Goal: Contribute content: Contribute content

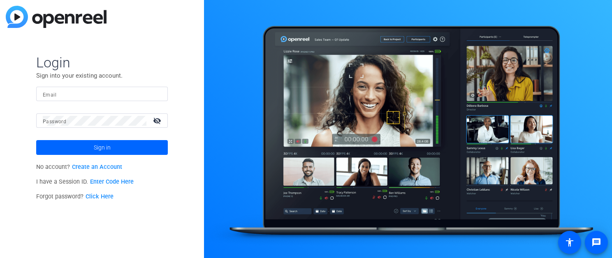
click at [92, 92] on input "Email" at bounding box center [102, 94] width 118 height 10
type input "niki.hyde@airbnb.com"
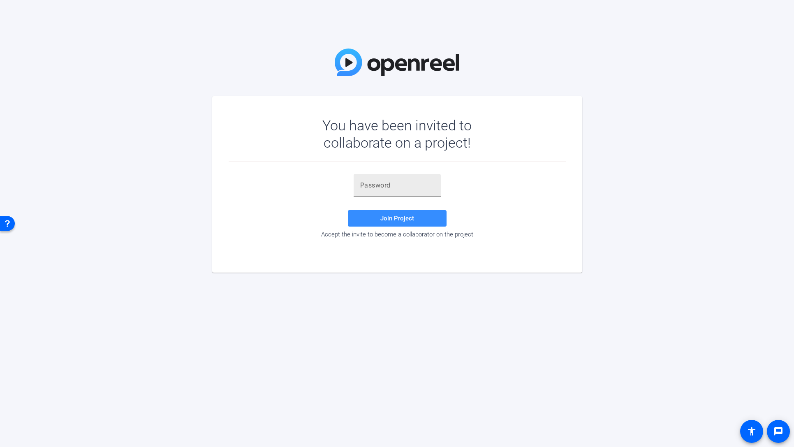
click at [371, 191] on div at bounding box center [397, 185] width 74 height 23
paste input "BnrNxC"
type input "BnrNxC"
click at [396, 215] on span "Join Project" at bounding box center [397, 218] width 34 height 7
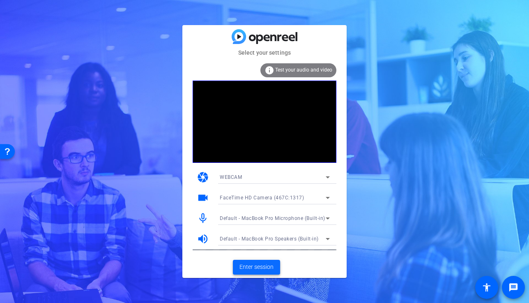
click at [257, 267] on span "Enter session" at bounding box center [257, 267] width 34 height 9
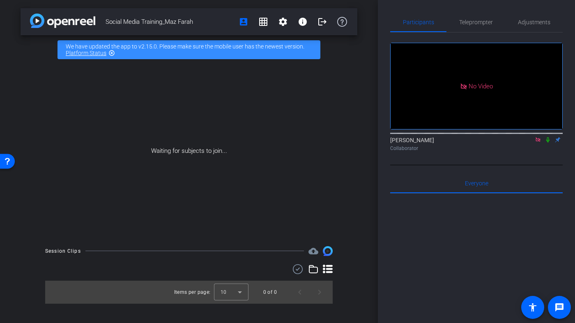
click at [548, 143] on icon at bounding box center [548, 140] width 7 height 6
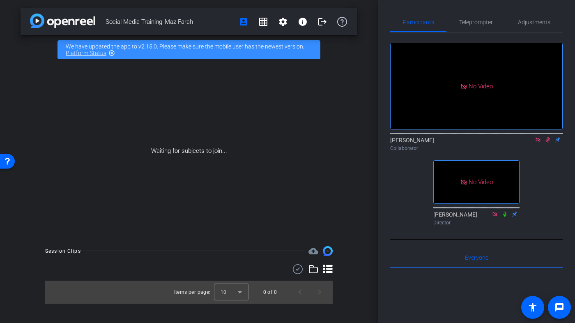
click at [548, 143] on icon at bounding box center [548, 140] width 7 height 6
click at [539, 142] on icon at bounding box center [538, 139] width 5 height 5
click at [537, 143] on icon at bounding box center [538, 139] width 3 height 5
click at [530, 143] on icon at bounding box center [528, 140] width 7 height 6
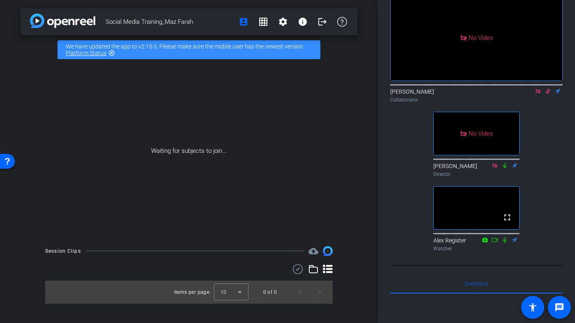
scroll to position [69, 0]
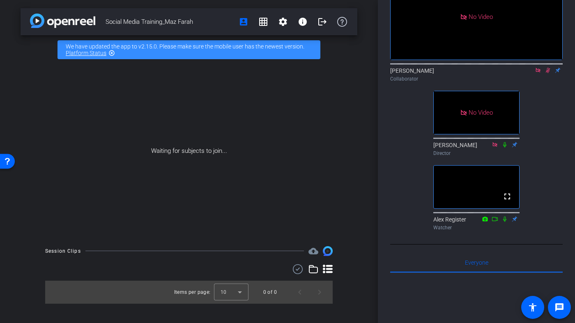
click at [547, 73] on icon at bounding box center [548, 70] width 7 height 6
click at [539, 73] on icon at bounding box center [538, 70] width 7 height 6
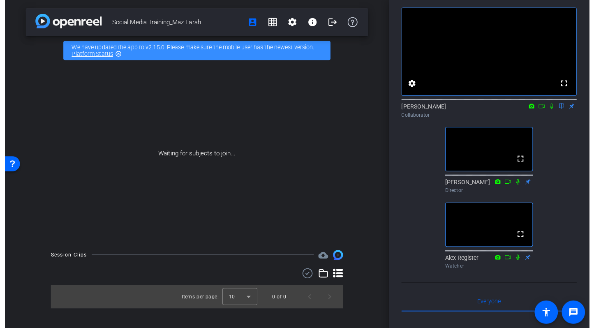
scroll to position [35, 0]
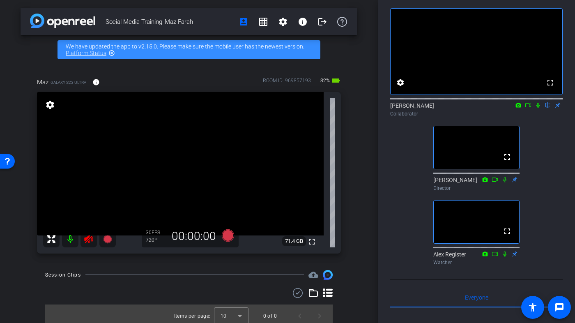
click at [87, 238] on icon at bounding box center [88, 239] width 9 height 8
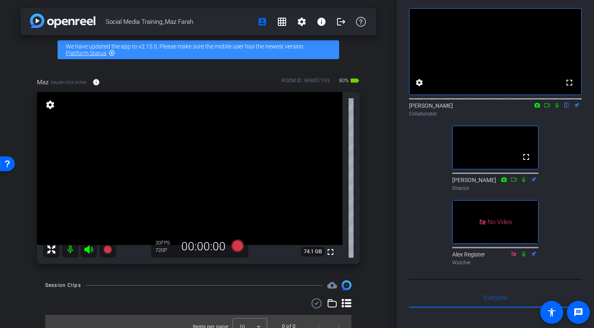
click at [547, 108] on icon at bounding box center [547, 105] width 7 height 6
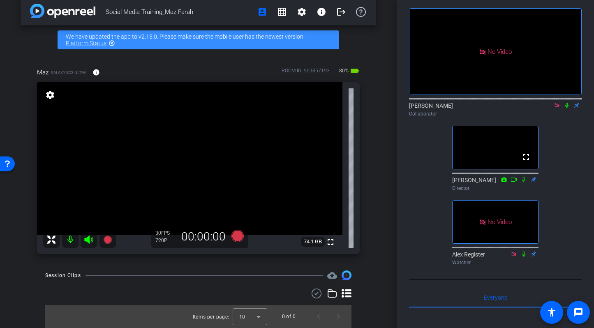
scroll to position [0, 0]
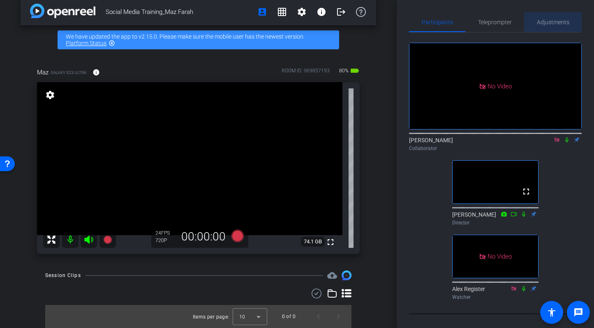
click at [545, 19] on span "Adjustments" at bounding box center [553, 22] width 32 height 6
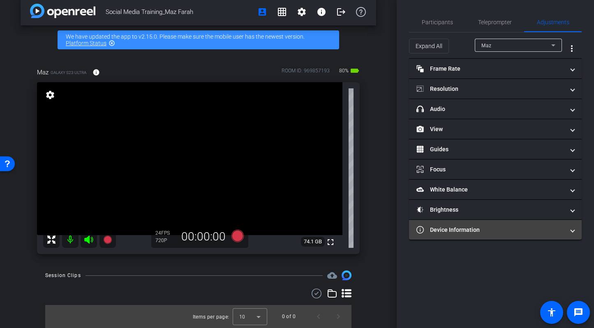
click at [509, 228] on mat-panel-title "Device Information" at bounding box center [490, 230] width 148 height 9
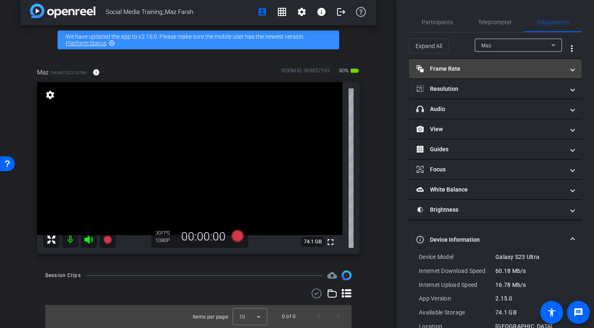
click at [478, 71] on mat-panel-title "Frame Rate Frame Rate" at bounding box center [490, 69] width 148 height 9
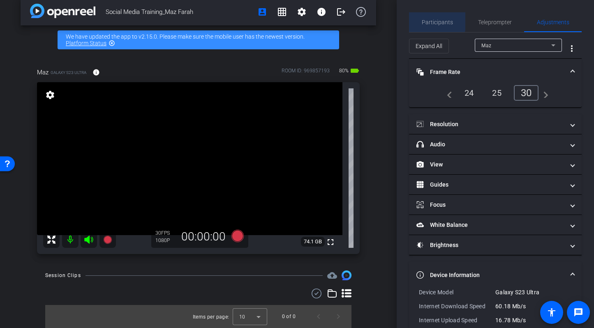
click at [430, 19] on span "Participants" at bounding box center [437, 22] width 31 height 6
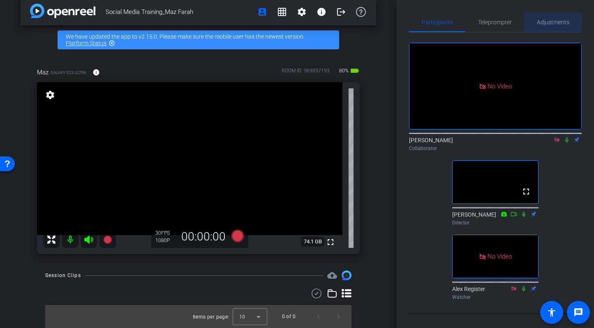
click at [556, 19] on span "Adjustments" at bounding box center [553, 22] width 32 height 6
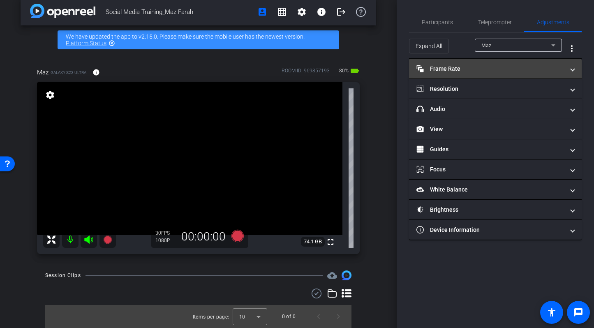
click at [468, 70] on mat-panel-title "Frame Rate Frame Rate" at bounding box center [490, 69] width 148 height 9
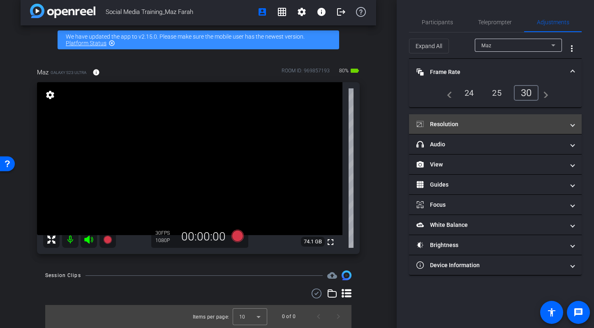
click at [481, 121] on mat-panel-title "Resolution" at bounding box center [490, 124] width 148 height 9
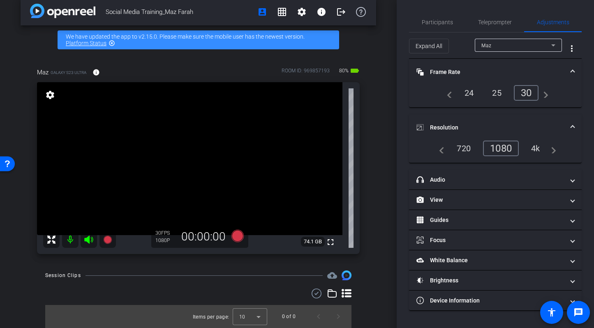
click at [536, 149] on div "4k" at bounding box center [535, 148] width 21 height 14
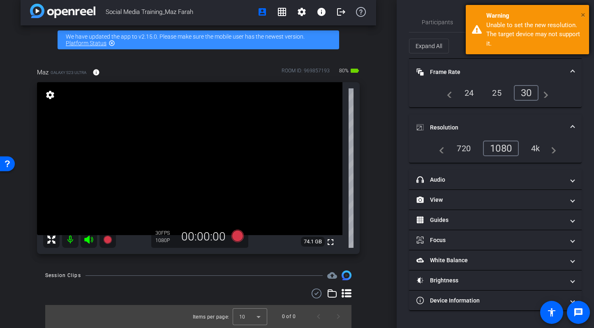
click at [584, 16] on span "×" at bounding box center [583, 15] width 5 height 10
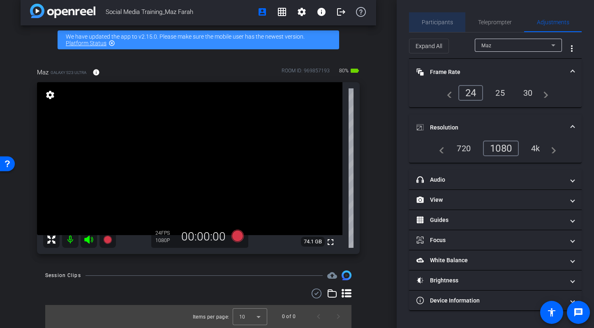
click at [442, 24] on span "Participants" at bounding box center [437, 22] width 31 height 6
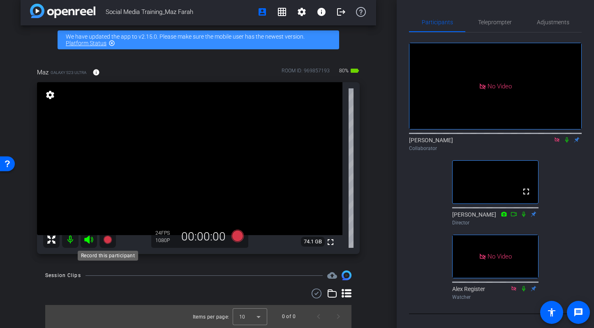
click at [109, 239] on icon at bounding box center [107, 240] width 8 height 8
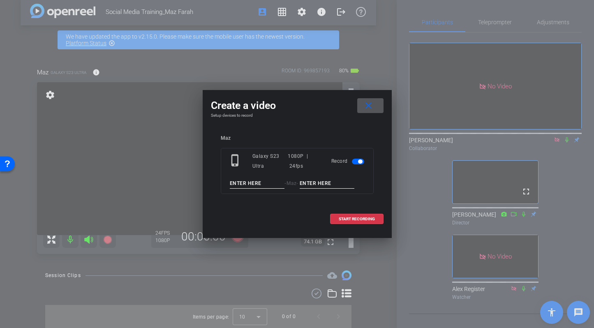
click at [257, 183] on input at bounding box center [257, 183] width 55 height 10
type input "Maz"
type input "Test"
click at [355, 217] on span "START RECORDING" at bounding box center [357, 219] width 36 height 4
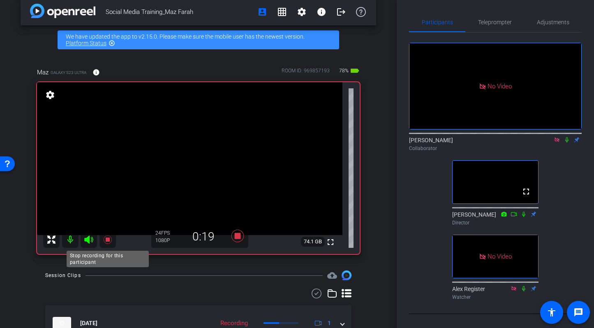
click at [106, 237] on icon at bounding box center [107, 240] width 8 height 8
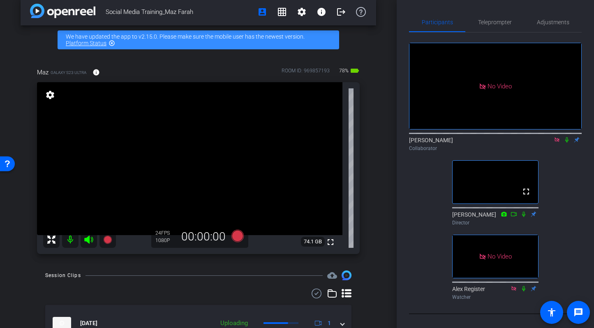
scroll to position [52, 0]
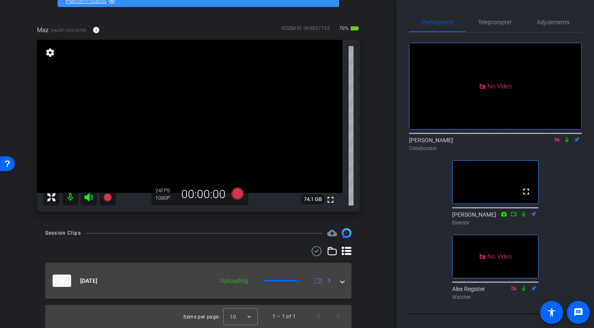
click at [345, 280] on mat-expansion-panel-header "[DATE] Uploading 1" at bounding box center [198, 281] width 306 height 36
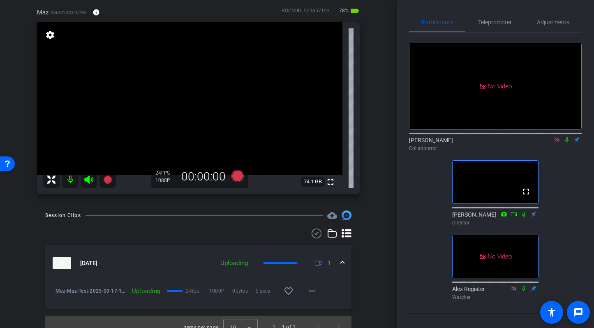
scroll to position [81, 0]
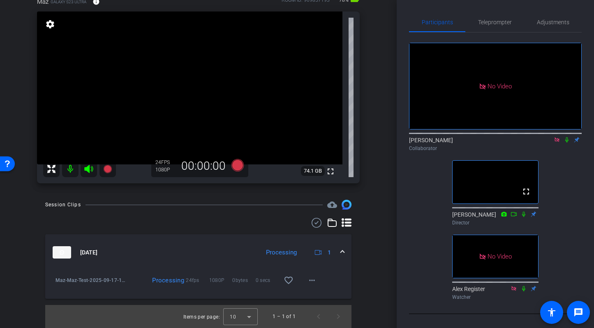
click at [565, 137] on icon at bounding box center [567, 140] width 7 height 6
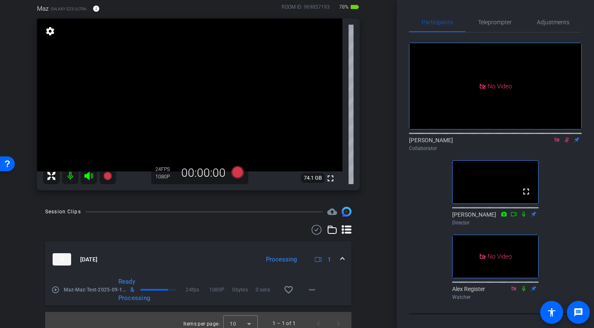
scroll to position [71, 0]
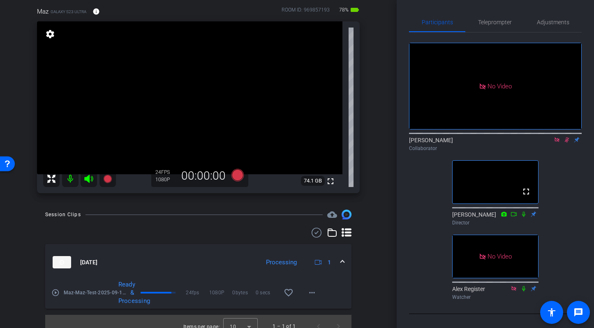
click at [55, 293] on mat-icon "play_circle_outline" at bounding box center [55, 293] width 8 height 8
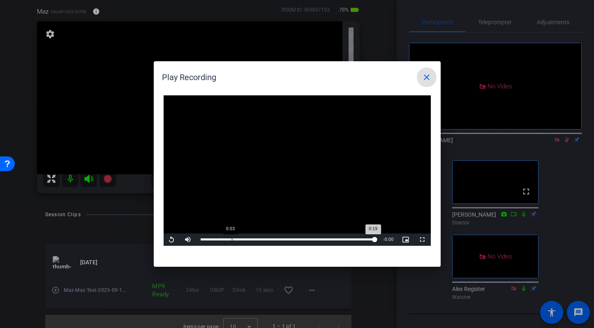
drag, startPoint x: 426, startPoint y: 78, endPoint x: 220, endPoint y: 245, distance: 265.7
click at [0, 0] on openreel-play-recording-popup "Play Recording close Video Player is loading. Play Video Replay Mute Current Ti…" at bounding box center [0, 0] width 0 height 0
click at [425, 74] on mat-icon "close" at bounding box center [427, 77] width 10 height 10
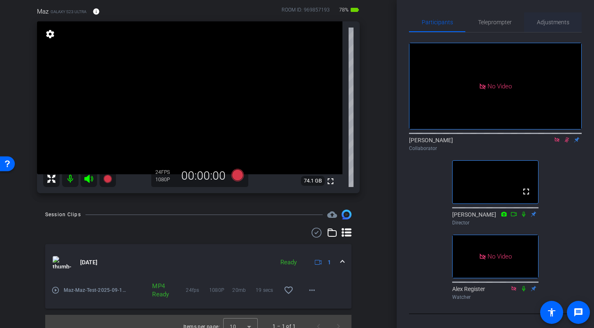
click at [554, 21] on span "Adjustments" at bounding box center [553, 22] width 32 height 6
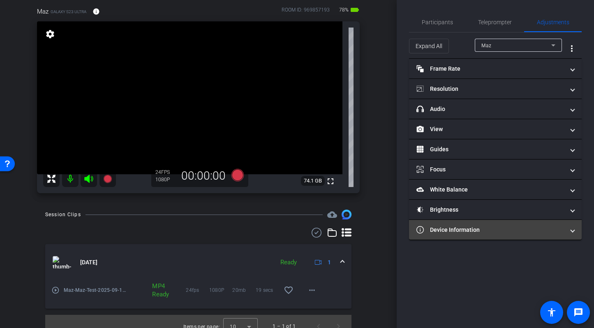
click at [501, 231] on mat-panel-title "Device Information" at bounding box center [490, 230] width 148 height 9
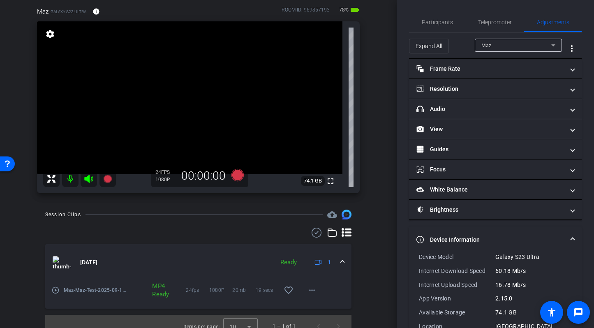
scroll to position [22, 0]
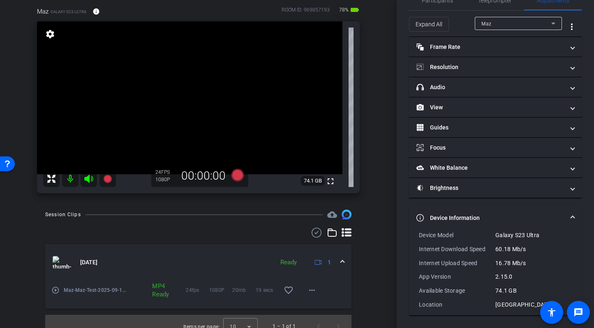
type input "7000"
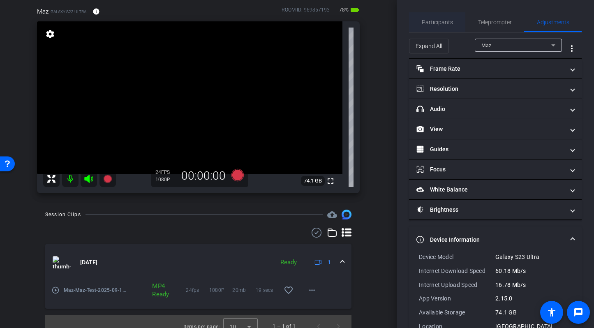
click at [431, 24] on span "Participants" at bounding box center [437, 22] width 31 height 6
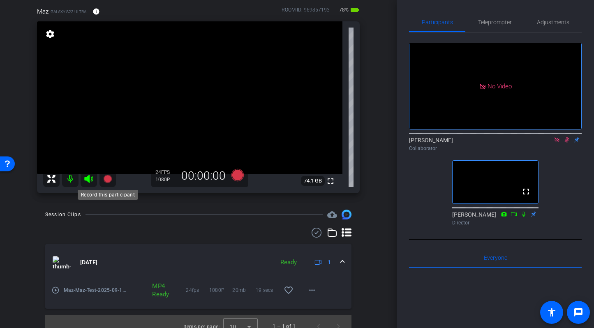
click at [108, 179] on icon at bounding box center [107, 179] width 8 height 8
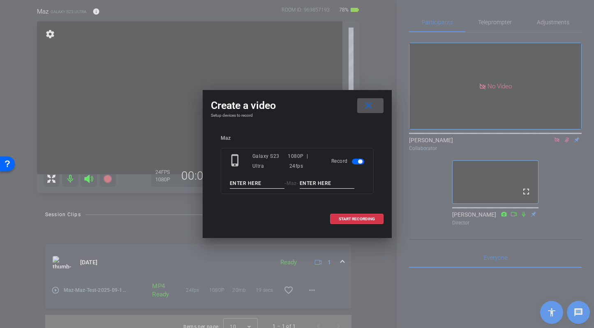
click at [249, 184] on input at bounding box center [257, 183] width 55 height 10
type input "Maz"
type input "Intro 1"
click at [358, 218] on span "START RECORDING" at bounding box center [357, 219] width 36 height 4
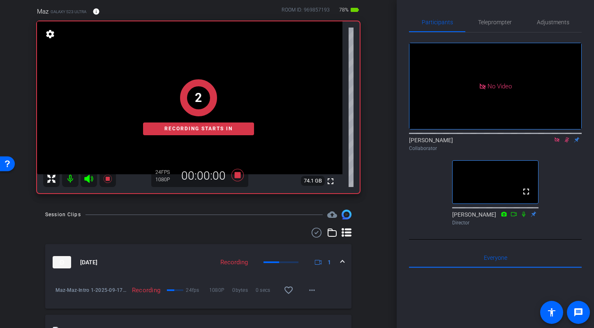
click at [568, 137] on icon at bounding box center [567, 140] width 7 height 6
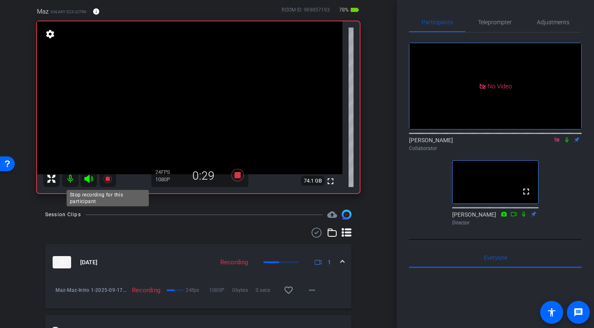
click at [106, 178] on icon at bounding box center [107, 179] width 8 height 8
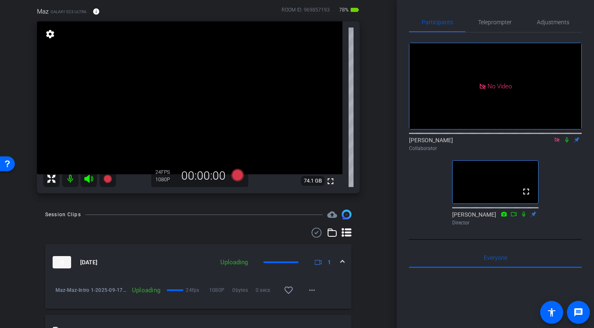
scroll to position [85, 0]
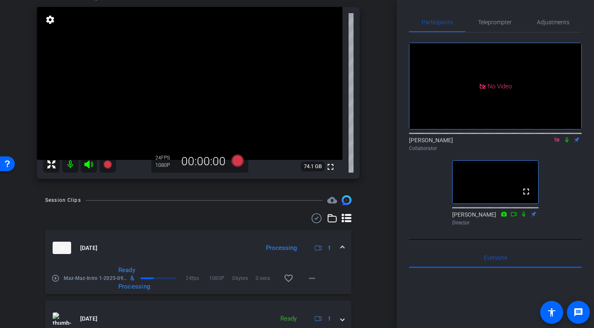
click at [566, 137] on icon at bounding box center [567, 140] width 7 height 6
click at [55, 279] on mat-icon "play_circle_outline" at bounding box center [55, 278] width 8 height 8
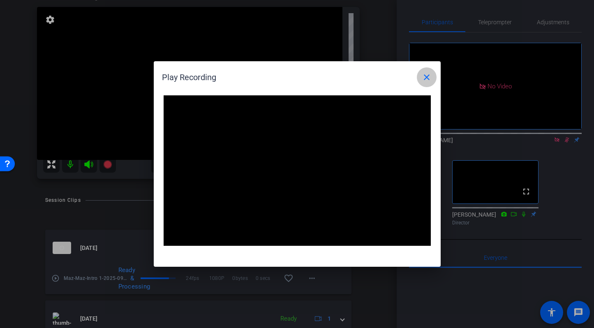
click at [425, 79] on mat-icon "close" at bounding box center [427, 77] width 10 height 10
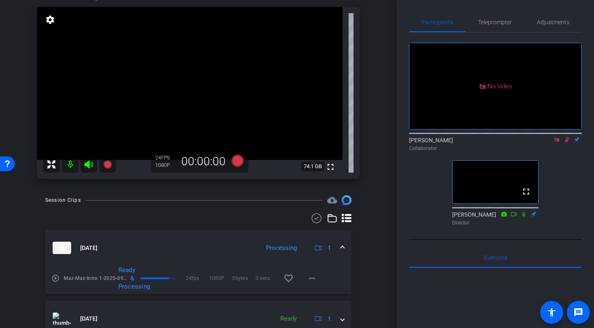
click at [568, 137] on icon at bounding box center [567, 139] width 5 height 5
click at [108, 164] on icon at bounding box center [107, 164] width 8 height 8
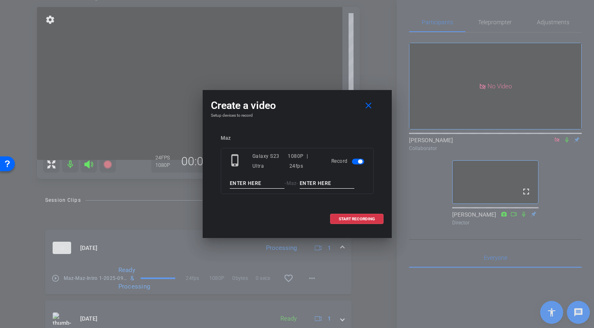
click at [261, 181] on input at bounding box center [257, 183] width 55 height 10
type input "Maz"
click at [311, 185] on input "Inteo tk2" at bounding box center [327, 183] width 55 height 10
type input "Intro tk2"
click at [348, 218] on span "START RECORDING" at bounding box center [357, 219] width 36 height 4
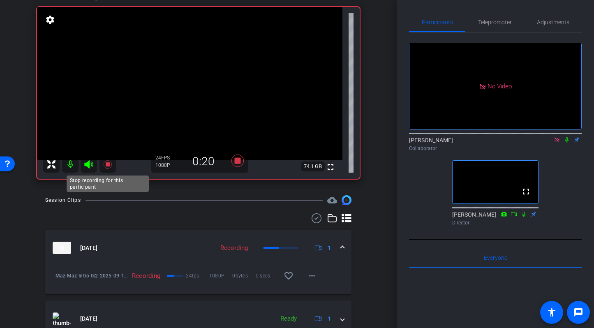
click at [106, 160] on icon at bounding box center [107, 164] width 8 height 8
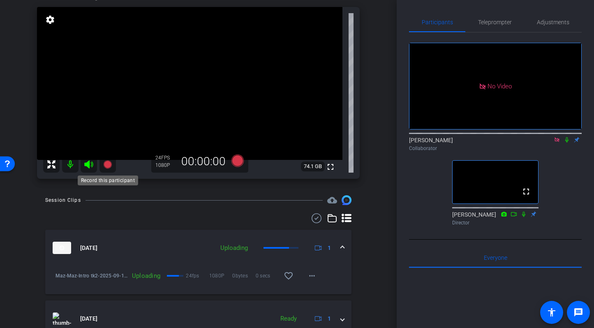
click at [106, 161] on icon at bounding box center [107, 164] width 8 height 8
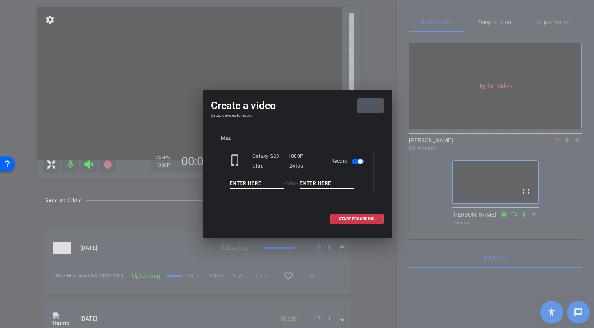
click at [263, 183] on input at bounding box center [257, 183] width 55 height 10
type input "Maz"
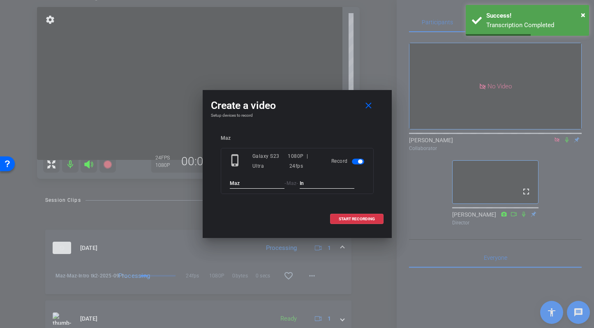
type input "I"
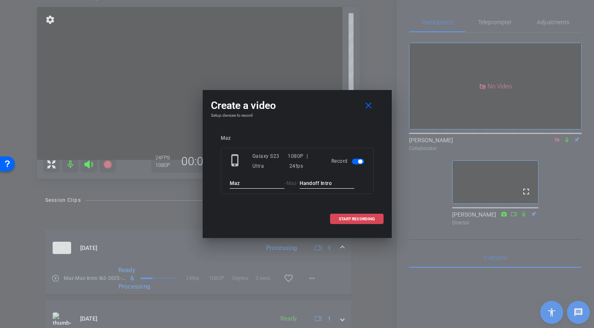
type input "Handoff Intro"
click at [349, 218] on span "START RECORDING" at bounding box center [357, 219] width 36 height 4
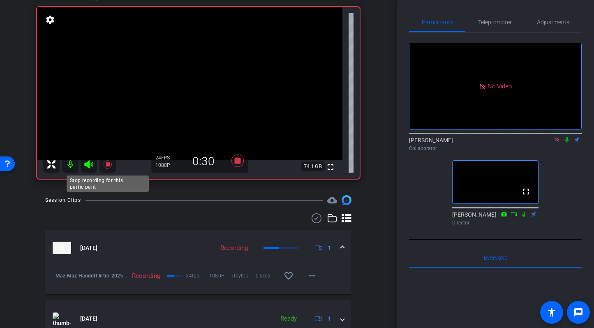
click at [106, 162] on icon at bounding box center [107, 164] width 8 height 8
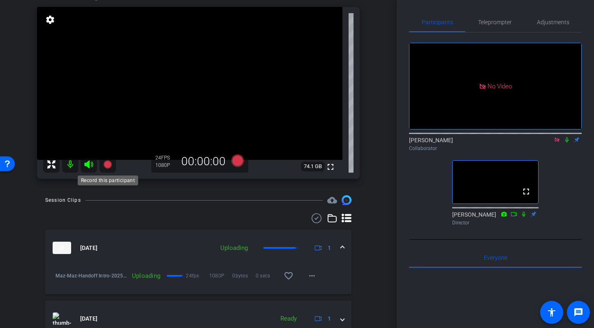
click at [107, 164] on icon at bounding box center [107, 164] width 8 height 8
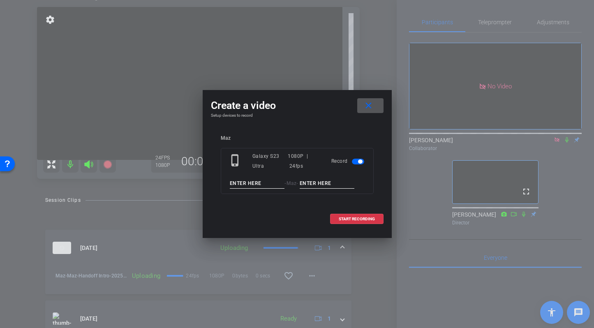
click at [250, 183] on input at bounding box center [257, 183] width 55 height 10
type input "Maz"
type input "S"
type input "Reach v Engagement Slide 23"
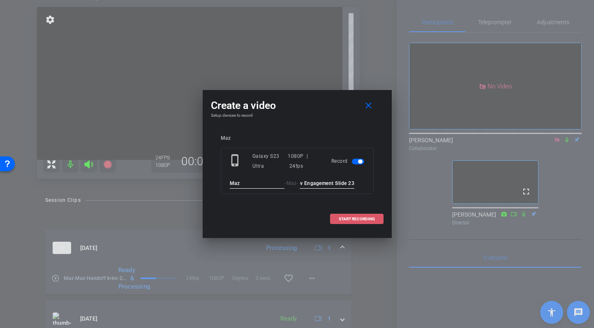
scroll to position [0, 0]
click at [357, 218] on span "START RECORDING" at bounding box center [357, 219] width 36 height 4
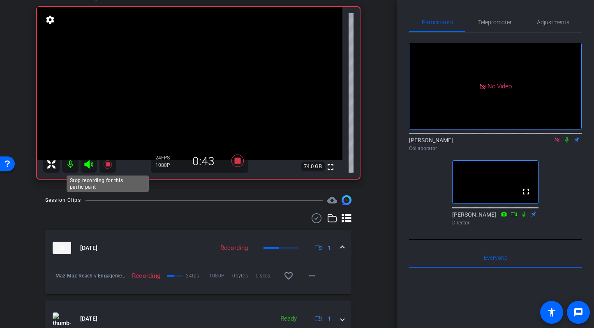
click at [108, 163] on icon at bounding box center [107, 164] width 8 height 8
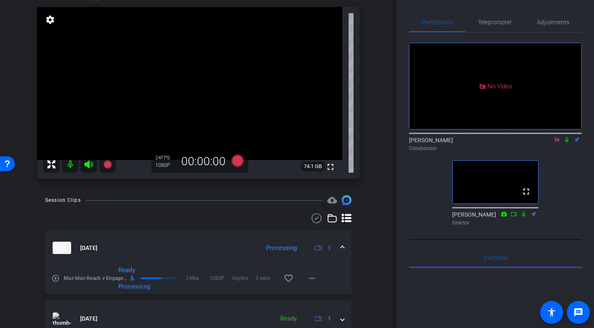
click at [106, 164] on icon at bounding box center [107, 164] width 8 height 8
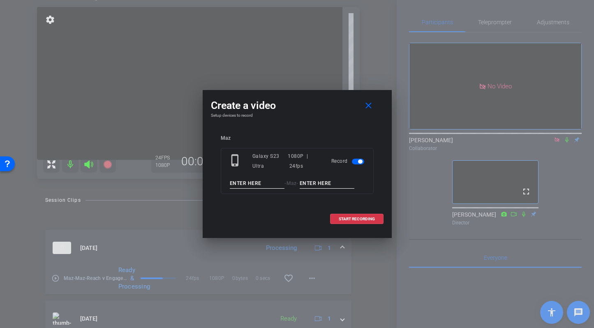
click at [257, 181] on input at bounding box center [257, 183] width 55 height 10
type input "Maz"
type input "Slide 23 tk 2"
click at [351, 218] on span "START RECORDING" at bounding box center [357, 219] width 36 height 4
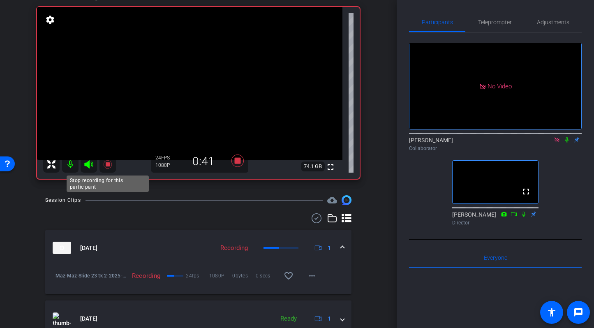
click at [109, 162] on icon at bounding box center [108, 164] width 10 height 10
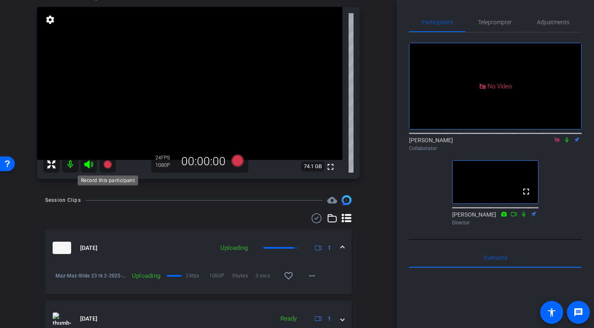
click at [109, 162] on icon at bounding box center [107, 164] width 8 height 8
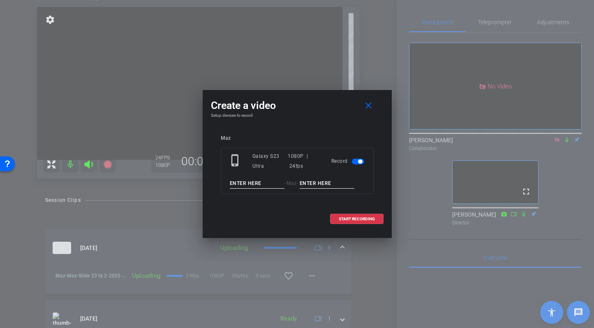
click at [261, 187] on input at bounding box center [257, 183] width 55 height 10
type input "Maz"
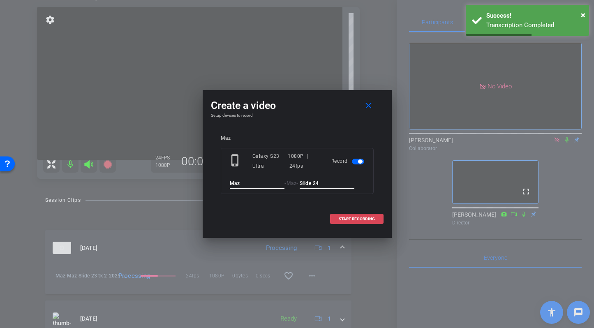
type input "Slide 24"
click at [354, 220] on span "START RECORDING" at bounding box center [357, 219] width 36 height 4
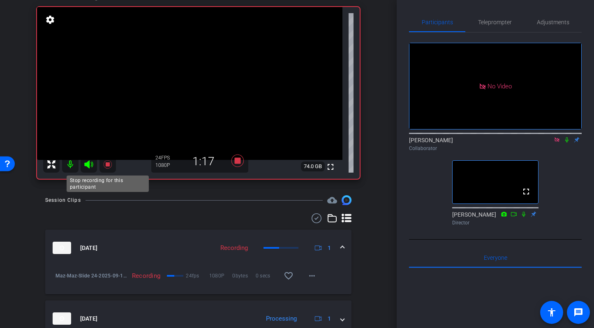
click at [108, 165] on icon at bounding box center [107, 164] width 8 height 8
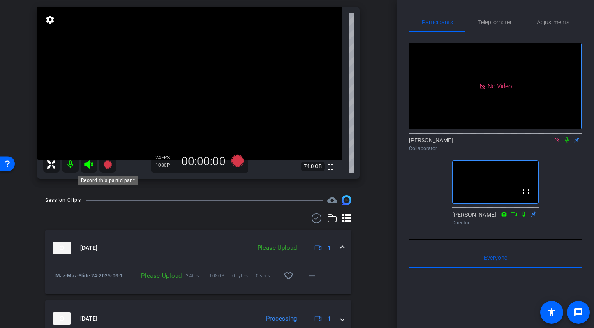
click at [108, 164] on icon at bounding box center [107, 164] width 8 height 8
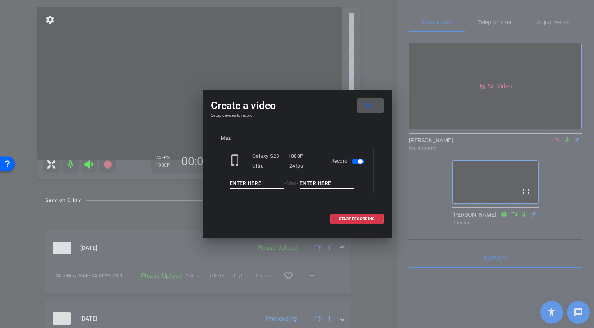
click at [259, 183] on input at bounding box center [257, 183] width 55 height 10
type input "Maz"
type input "Slide 24 tk2"
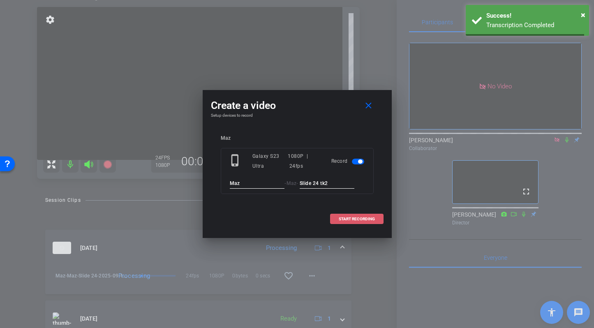
click at [358, 219] on span "START RECORDING" at bounding box center [357, 219] width 36 height 4
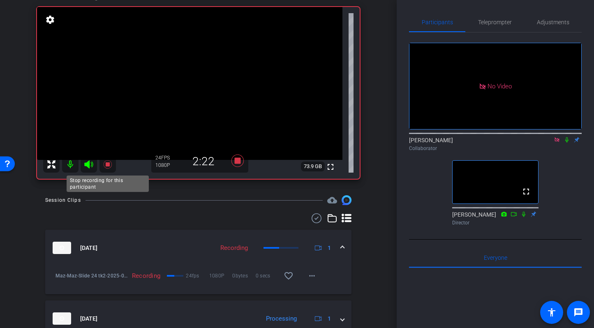
click at [107, 164] on icon at bounding box center [107, 164] width 8 height 8
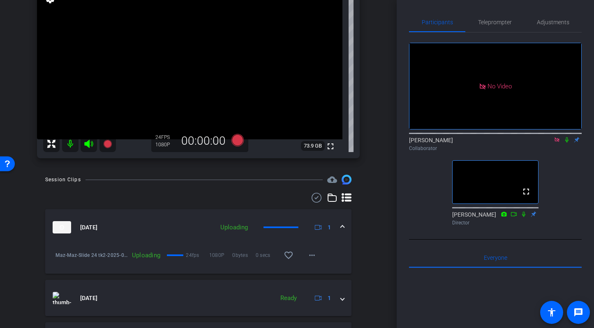
scroll to position [109, 0]
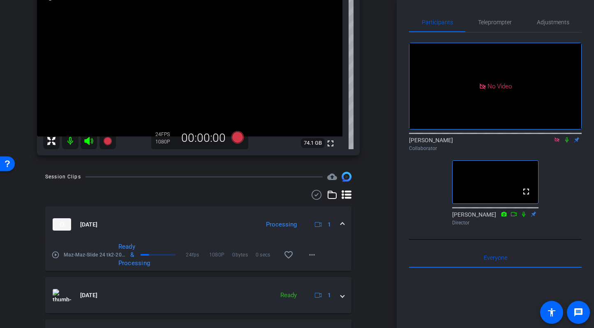
click at [109, 139] on icon at bounding box center [107, 141] width 8 height 8
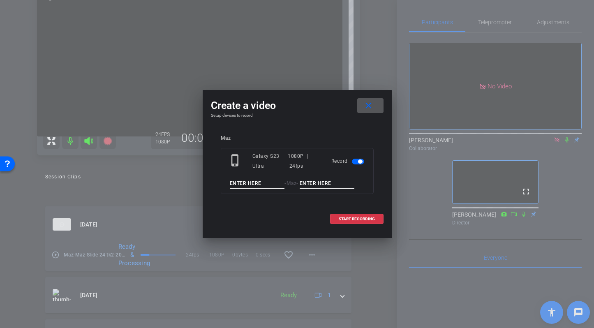
click at [268, 182] on input at bounding box center [257, 183] width 55 height 10
type input "Maz"
type input "Slide 25"
click at [356, 219] on span "START RECORDING" at bounding box center [357, 219] width 36 height 4
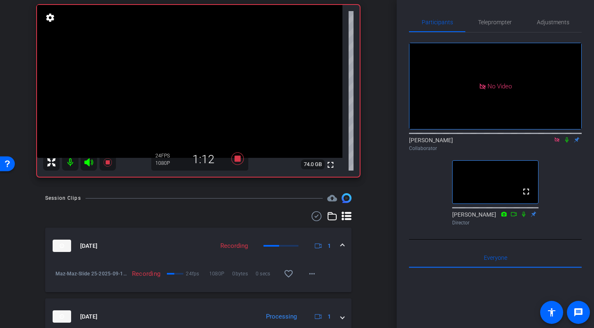
scroll to position [79, 0]
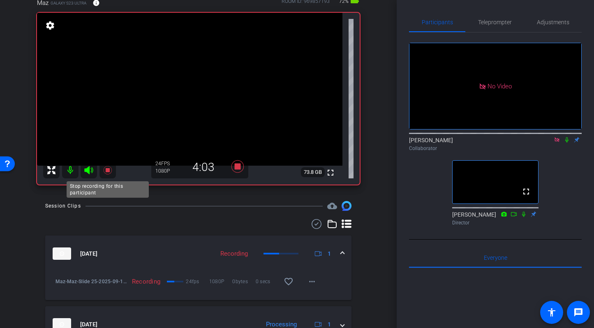
click at [107, 168] on icon at bounding box center [107, 170] width 8 height 8
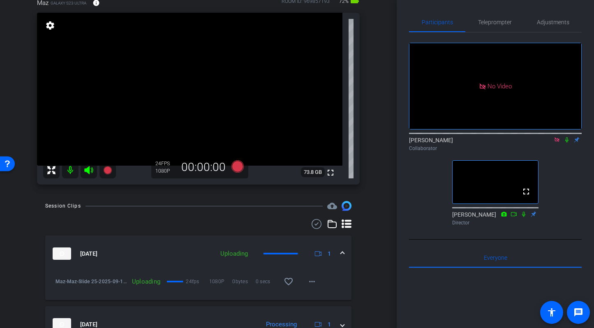
scroll to position [93, 0]
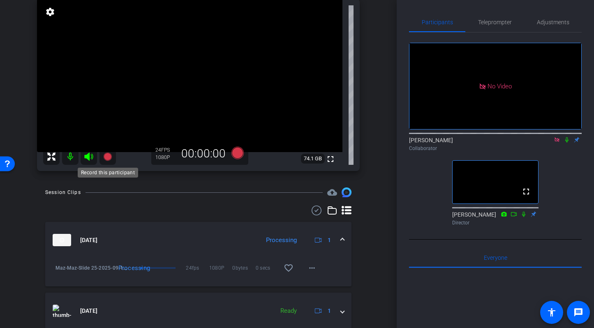
click at [109, 158] on icon at bounding box center [107, 157] width 8 height 8
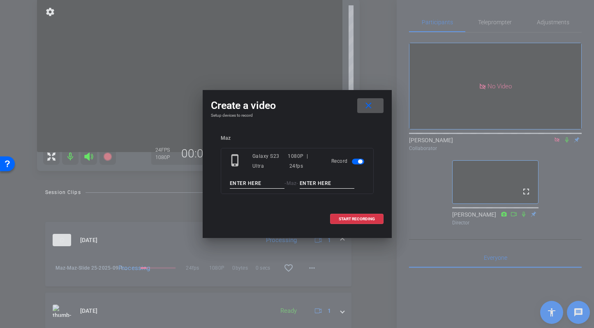
click at [261, 182] on input at bounding box center [257, 183] width 55 height 10
type input "Maz"
type input "Slide 26"
click at [362, 217] on span "START RECORDING" at bounding box center [357, 219] width 36 height 4
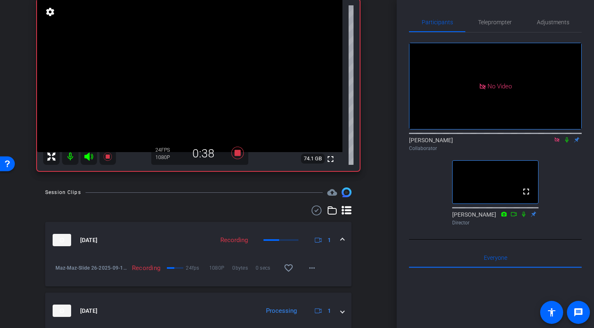
click at [109, 154] on icon at bounding box center [108, 157] width 10 height 10
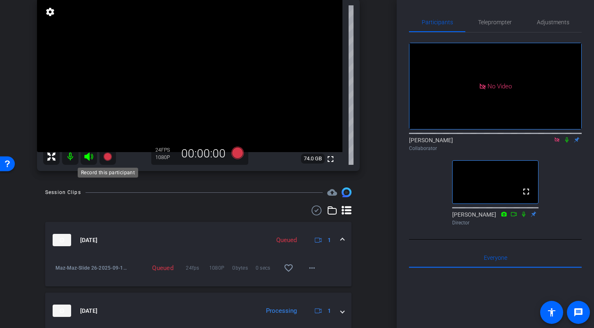
click at [107, 158] on icon at bounding box center [107, 157] width 8 height 8
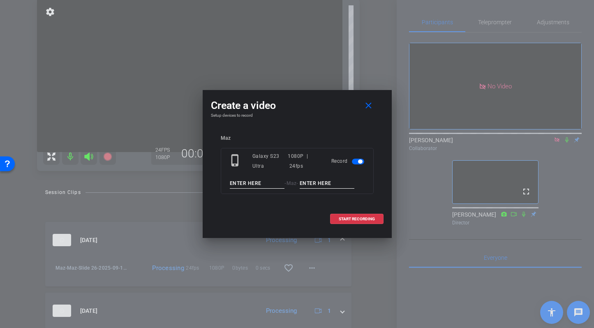
click at [263, 183] on input at bounding box center [257, 183] width 55 height 10
type input "Maz"
type input "Slide 27"
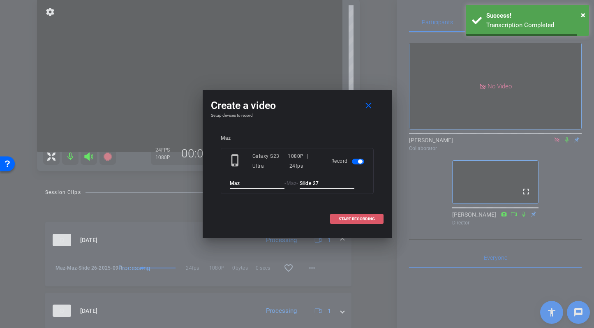
click at [349, 217] on span "START RECORDING" at bounding box center [357, 219] width 36 height 4
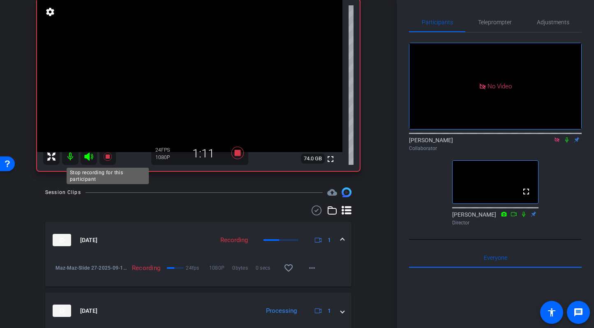
click at [107, 156] on icon at bounding box center [107, 157] width 8 height 8
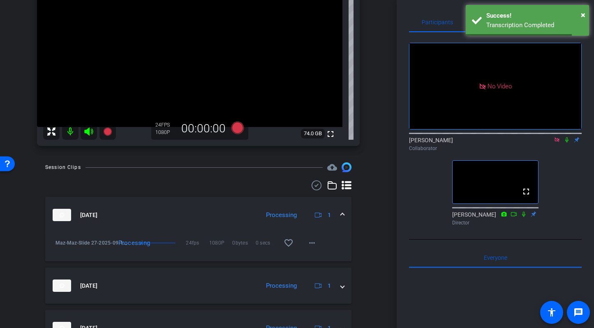
scroll to position [123, 0]
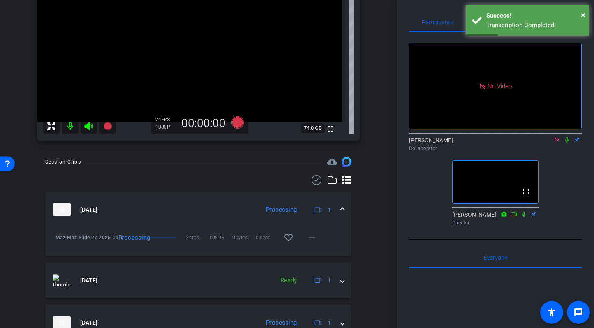
click at [566, 137] on icon at bounding box center [566, 139] width 3 height 5
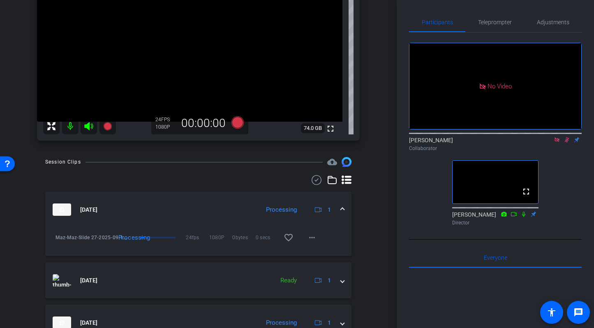
click at [157, 236] on div "Processing" at bounding box center [146, 237] width 80 height 8
click at [565, 137] on icon at bounding box center [567, 139] width 5 height 5
click at [56, 240] on mat-icon "play_circle_outline" at bounding box center [55, 240] width 8 height 8
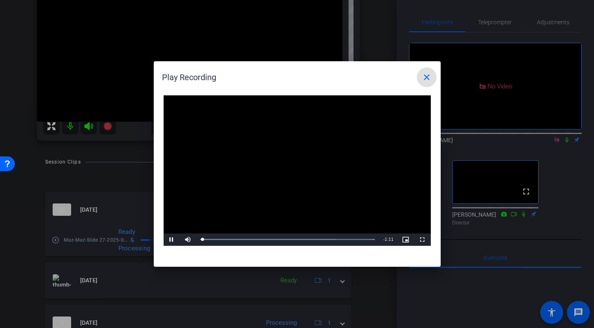
click at [566, 115] on div at bounding box center [297, 164] width 594 height 328
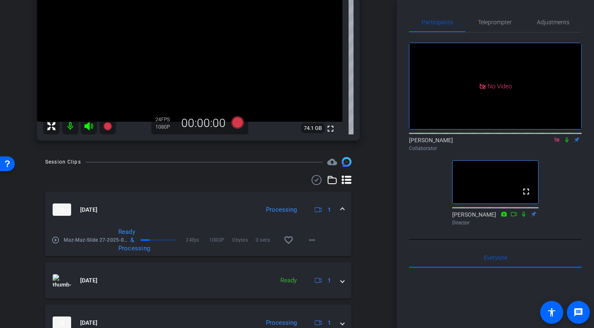
click at [566, 137] on icon at bounding box center [566, 139] width 3 height 5
click at [91, 238] on span "Maz-Maz-Slide 27-2025-09-17-11-33-56-423-0" at bounding box center [96, 240] width 64 height 8
click at [55, 241] on mat-icon "play_circle_outline" at bounding box center [55, 240] width 8 height 8
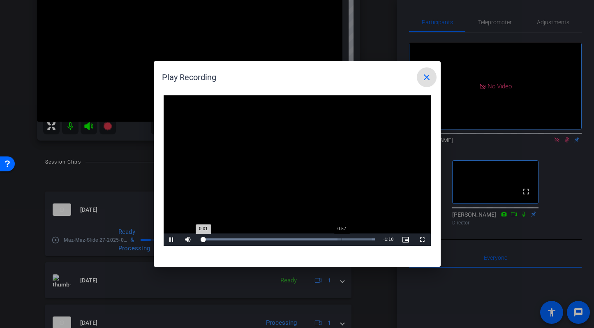
click at [341, 239] on div "Loaded : 100.00% 0:57 0:01" at bounding box center [288, 239] width 175 height 2
click at [425, 74] on mat-icon "close" at bounding box center [427, 77] width 10 height 10
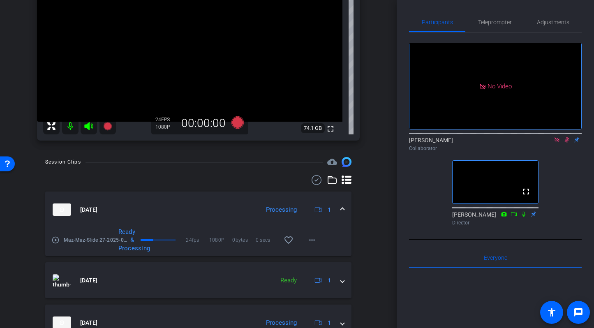
click at [568, 137] on icon at bounding box center [567, 140] width 7 height 6
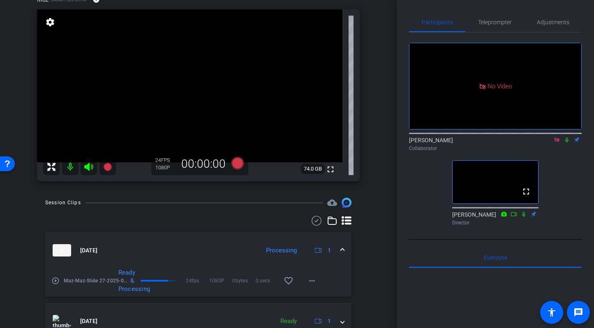
scroll to position [87, 0]
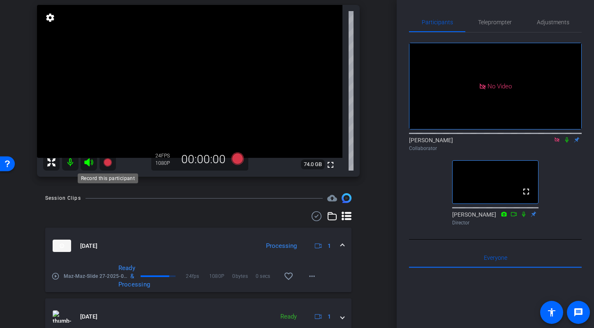
click at [108, 162] on icon at bounding box center [107, 162] width 8 height 8
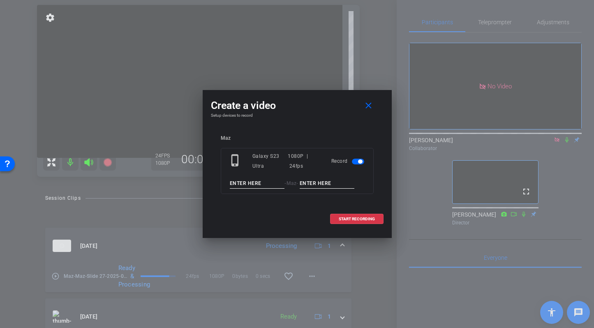
click at [257, 187] on input at bounding box center [257, 183] width 55 height 10
type input "Maz"
type input "Slide 27 tk2"
click at [365, 217] on span "START RECORDING" at bounding box center [357, 219] width 36 height 4
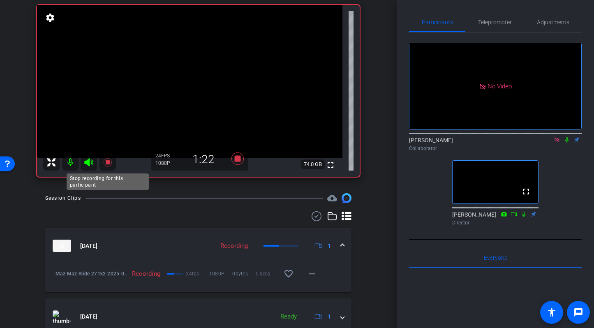
click at [109, 164] on icon at bounding box center [108, 162] width 10 height 10
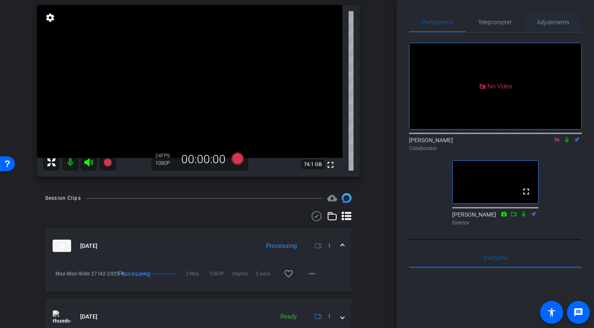
click at [556, 20] on span "Adjustments" at bounding box center [553, 22] width 32 height 6
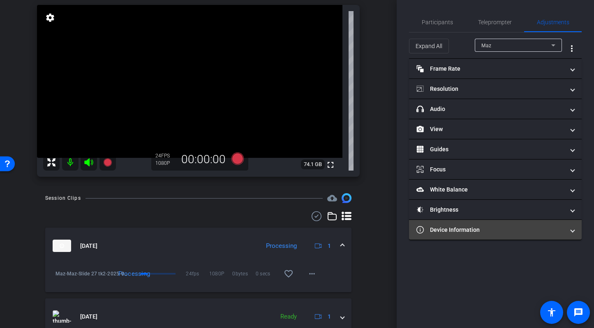
click at [505, 235] on mat-expansion-panel-header "Device Information" at bounding box center [495, 230] width 173 height 20
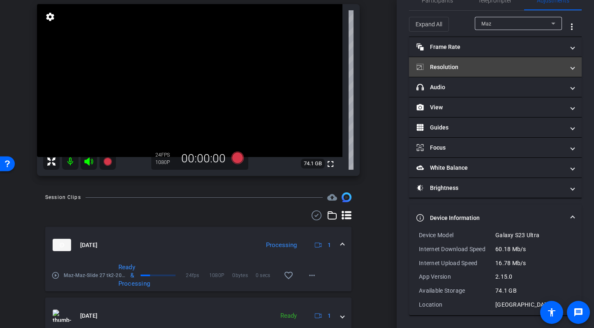
scroll to position [0, 0]
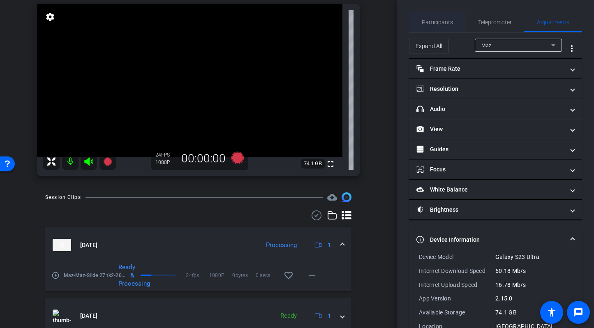
click at [441, 19] on span "Participants" at bounding box center [437, 22] width 31 height 6
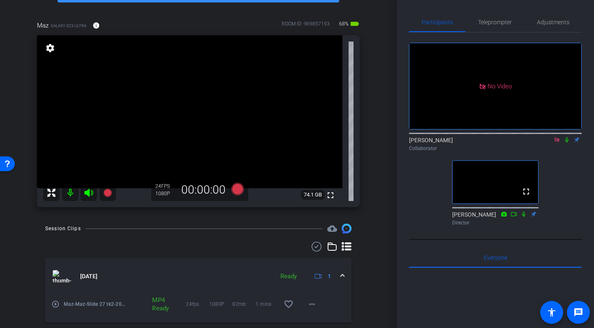
scroll to position [52, 0]
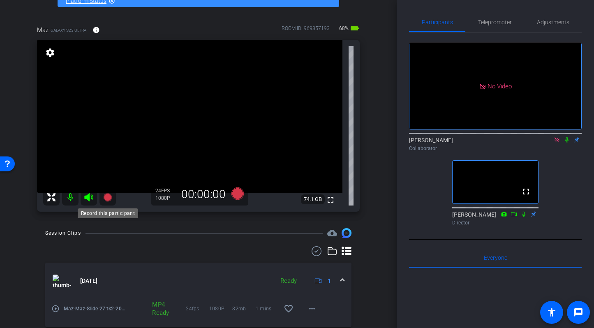
click at [107, 196] on icon at bounding box center [107, 197] width 8 height 8
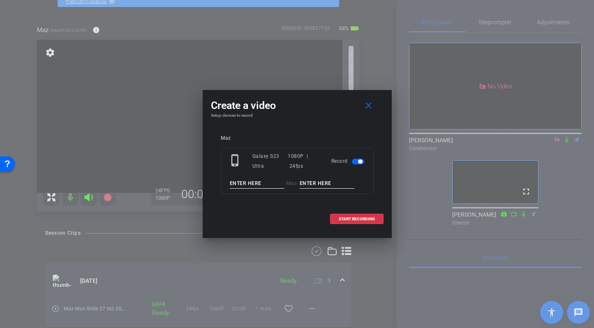
click at [263, 183] on input at bounding box center [257, 183] width 55 height 10
type input "Maz"
type input "Slide 27 tk"
click at [354, 217] on span "START RECORDING" at bounding box center [357, 219] width 36 height 4
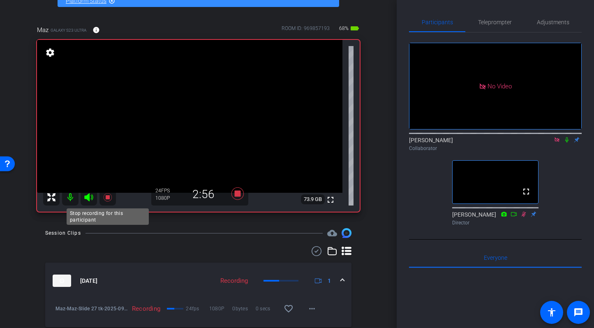
click at [106, 198] on icon at bounding box center [107, 197] width 8 height 8
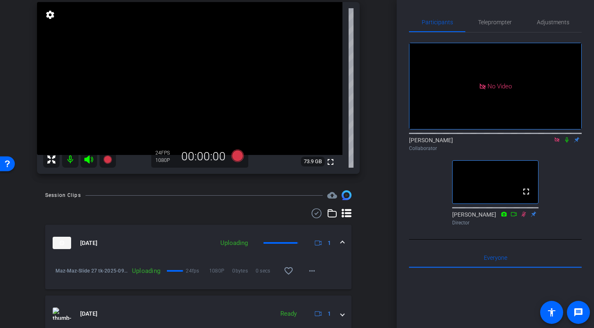
scroll to position [95, 0]
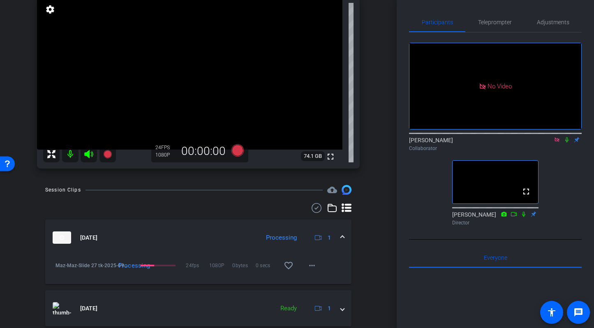
click at [565, 137] on icon at bounding box center [567, 140] width 7 height 6
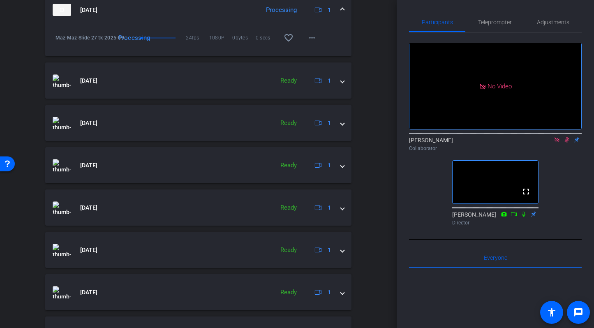
scroll to position [462, 0]
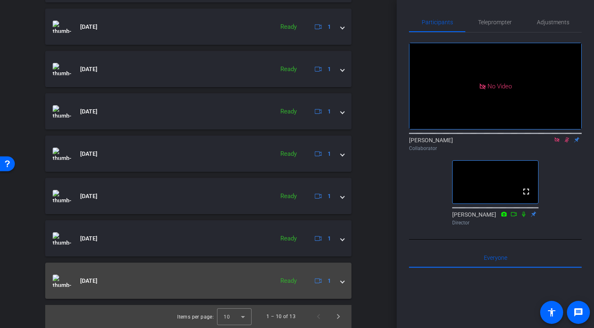
click at [120, 281] on mat-panel-title "[DATE]" at bounding box center [161, 281] width 217 height 12
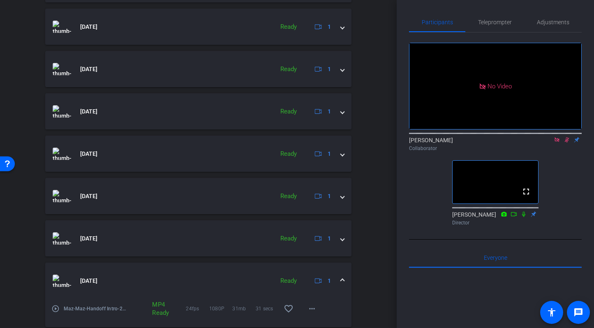
click at [84, 283] on span "[DATE]" at bounding box center [88, 281] width 17 height 9
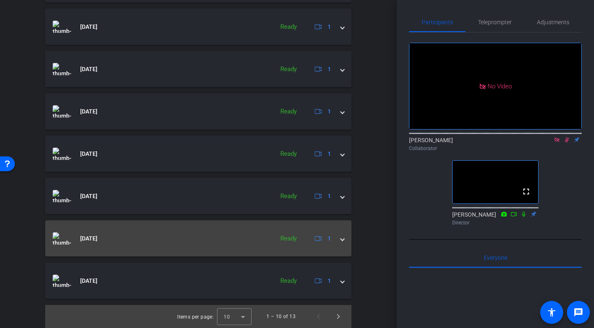
click at [64, 236] on img at bounding box center [62, 238] width 18 height 12
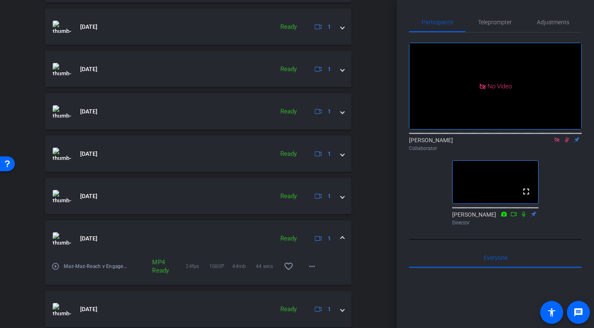
click at [55, 264] on mat-icon "play_circle_outline" at bounding box center [55, 266] width 8 height 8
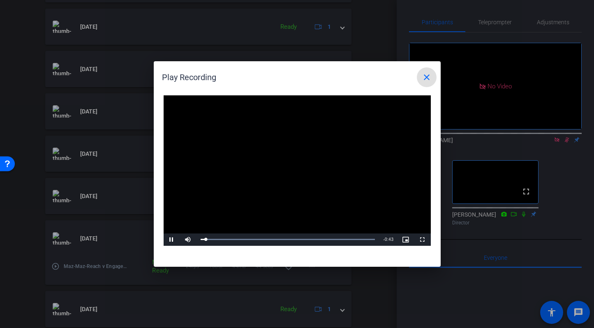
click at [428, 78] on mat-icon "close" at bounding box center [427, 77] width 10 height 10
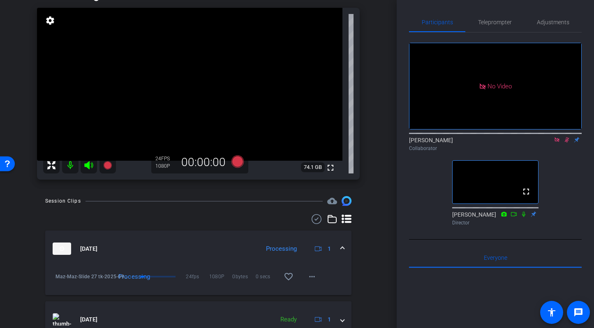
scroll to position [88, 0]
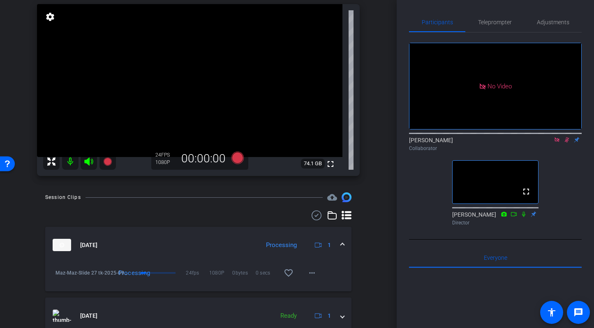
click at [568, 137] on icon at bounding box center [567, 139] width 5 height 5
click at [106, 159] on icon at bounding box center [107, 161] width 8 height 8
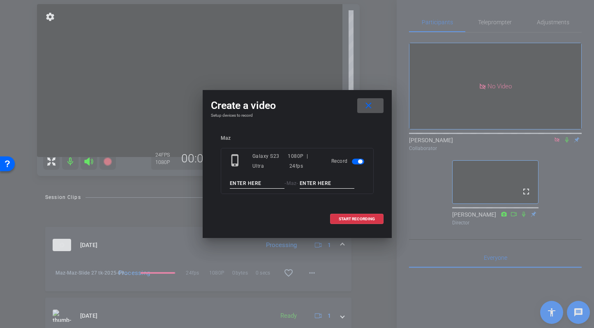
click at [251, 183] on input at bounding box center [257, 183] width 55 height 10
type input "Maz"
type input "Slide 27 tk 4"
click at [354, 218] on span "START RECORDING" at bounding box center [357, 219] width 36 height 4
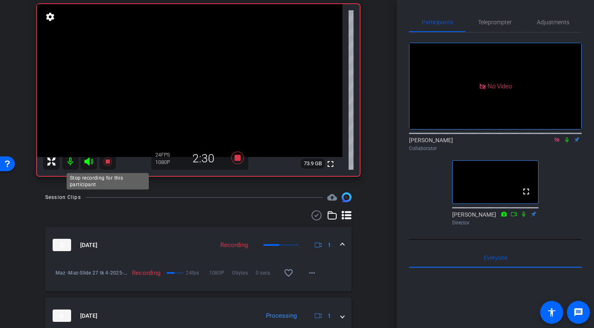
click at [110, 161] on icon at bounding box center [108, 162] width 10 height 10
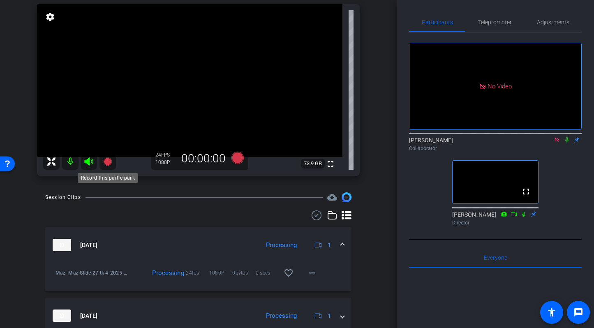
click at [109, 161] on icon at bounding box center [107, 161] width 8 height 8
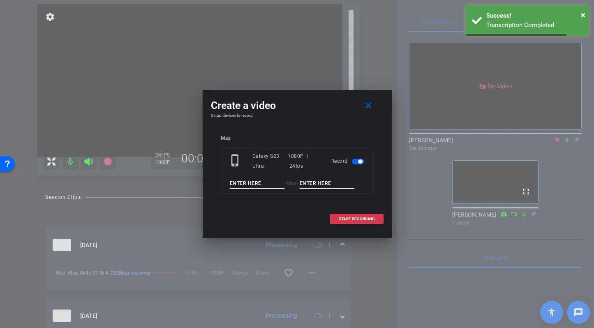
click at [268, 183] on input at bounding box center [257, 183] width 55 height 10
type input "Maz"
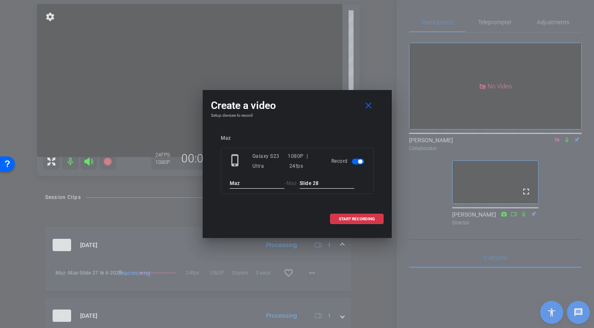
type input "Slide 28"
click at [359, 203] on div "Maz phone_iphone Galaxy S23 Ultra 1080P | 24fps Record Maz - Maz - Slide 28" at bounding box center [297, 170] width 153 height 70
click at [348, 219] on span "START RECORDING" at bounding box center [357, 219] width 36 height 4
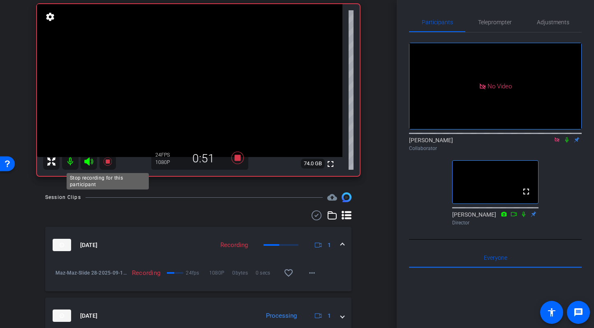
click at [105, 163] on icon at bounding box center [108, 162] width 10 height 10
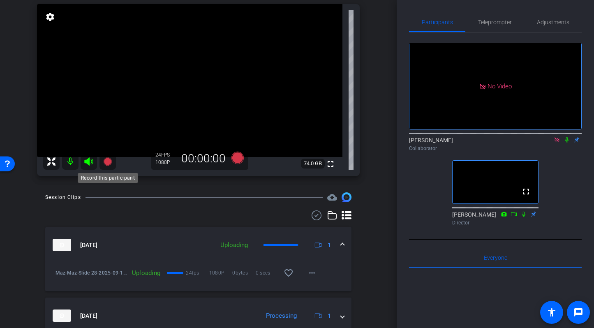
click at [106, 159] on icon at bounding box center [107, 161] width 8 height 8
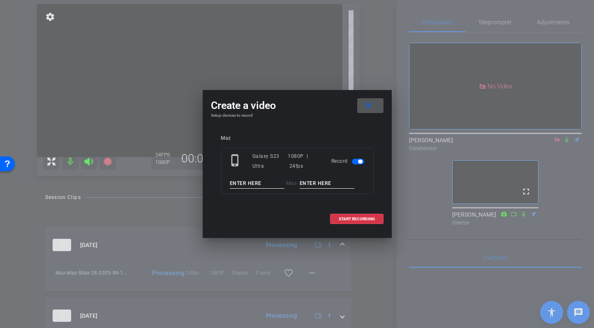
click at [266, 184] on input at bounding box center [257, 183] width 55 height 10
type input "Maz"
type input "Slide 29"
click at [355, 219] on span "START RECORDING" at bounding box center [357, 219] width 36 height 4
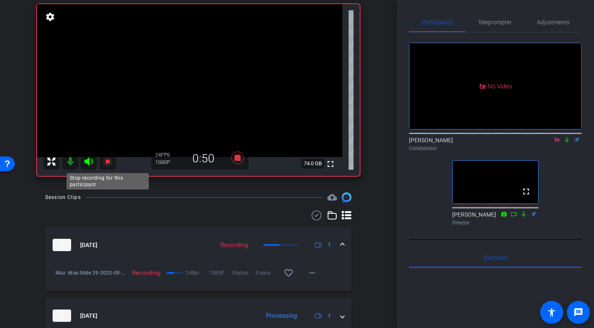
click at [108, 159] on icon at bounding box center [107, 161] width 8 height 8
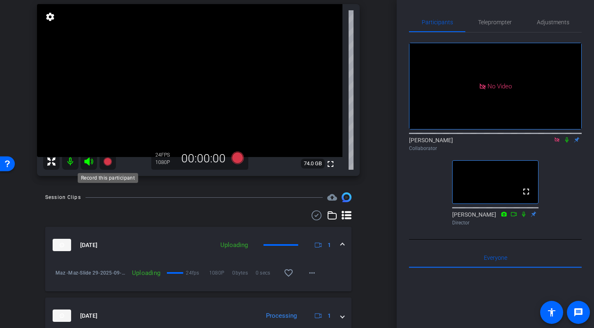
click at [108, 167] on mat-icon at bounding box center [107, 161] width 16 height 16
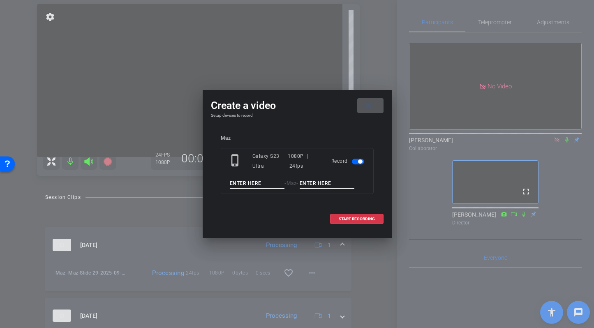
click at [242, 183] on input at bounding box center [257, 183] width 55 height 10
type input "Maz"
type input "Slide 30"
click at [357, 217] on span "START RECORDING" at bounding box center [357, 219] width 36 height 4
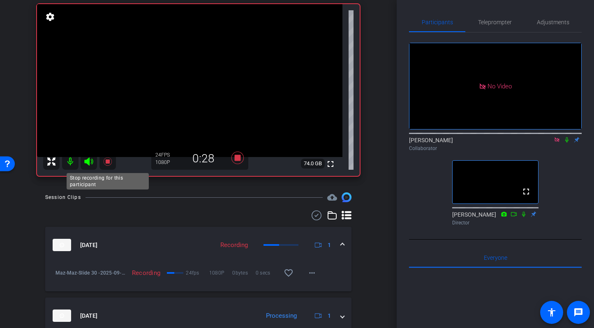
click at [106, 161] on icon at bounding box center [107, 161] width 8 height 8
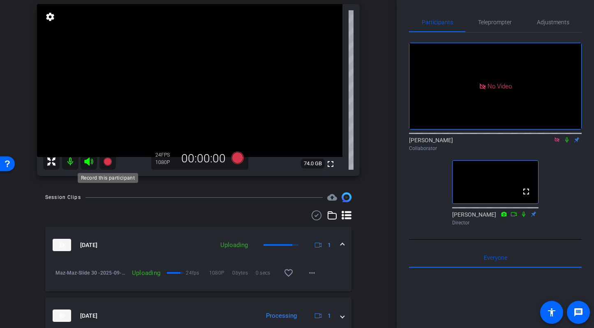
click at [108, 161] on icon at bounding box center [107, 161] width 8 height 8
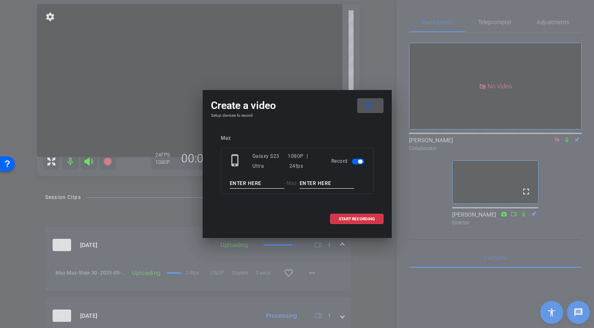
click at [268, 184] on input at bounding box center [257, 183] width 55 height 10
type input "Maz"
type input "Slide 31"
click at [357, 219] on span "START RECORDING" at bounding box center [357, 219] width 36 height 4
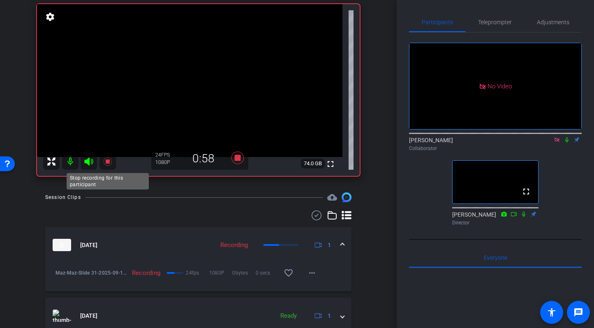
click at [109, 162] on icon at bounding box center [107, 161] width 8 height 8
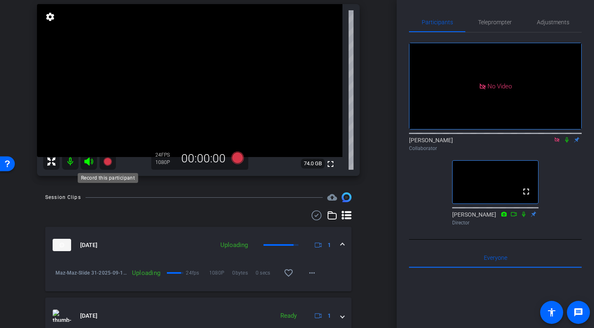
click at [110, 161] on icon at bounding box center [107, 161] width 8 height 8
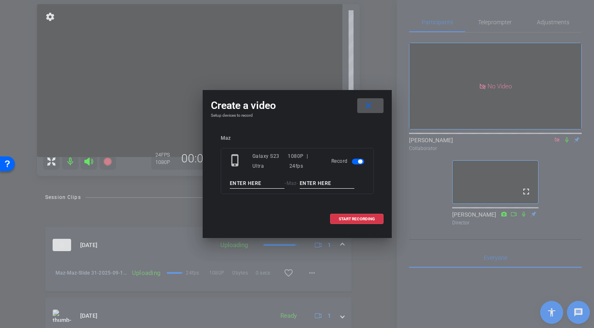
click at [248, 184] on input at bounding box center [257, 183] width 55 height 10
type input "Maz"
type input "Slide 31 tk2"
click at [356, 217] on span "START RECORDING" at bounding box center [357, 219] width 36 height 4
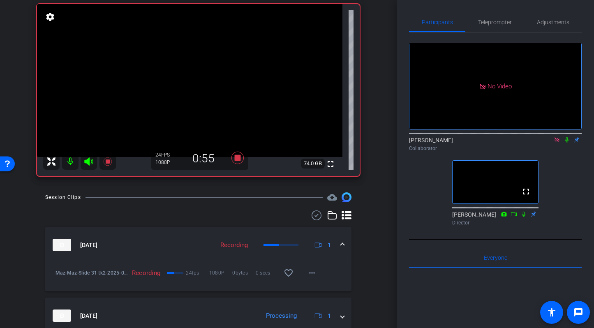
click at [121, 189] on div "Social Media Training_Maz Farah account_box grid_on settings info logout We hav…" at bounding box center [198, 76] width 397 height 328
click at [106, 161] on icon at bounding box center [107, 161] width 8 height 8
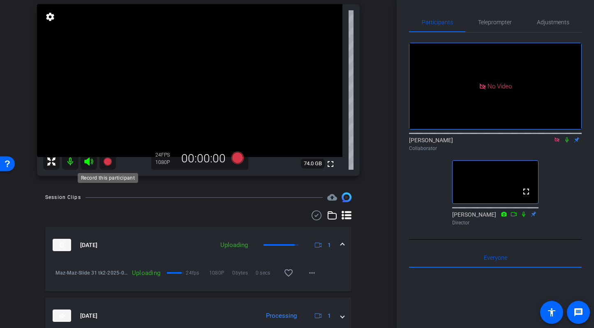
click at [108, 159] on icon at bounding box center [107, 161] width 8 height 8
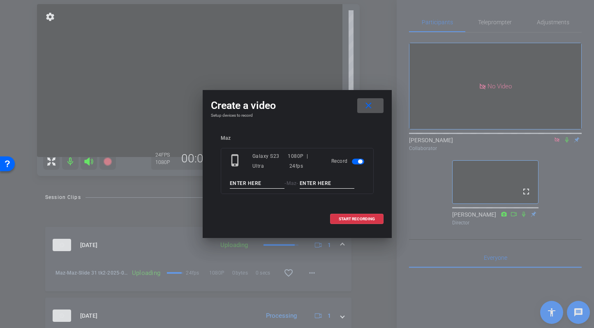
click at [265, 184] on input at bounding box center [257, 183] width 55 height 10
type input "Maz"
type input "Slide 32"
click at [359, 219] on span "START RECORDING" at bounding box center [357, 219] width 36 height 4
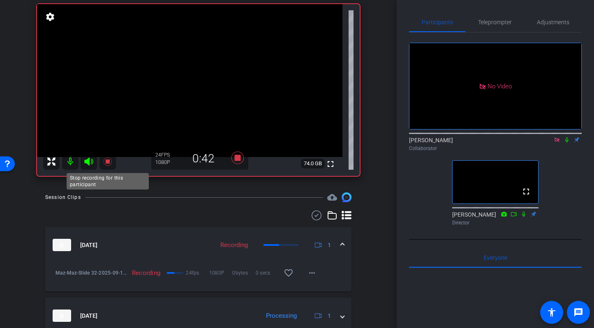
click at [105, 161] on icon at bounding box center [107, 161] width 8 height 8
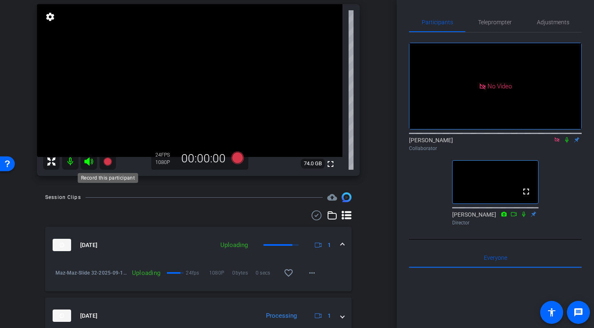
click at [108, 161] on icon at bounding box center [107, 161] width 8 height 8
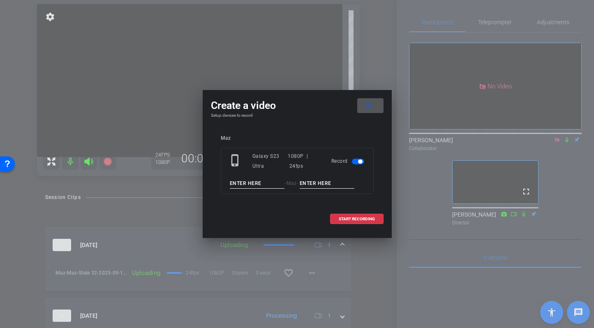
click at [245, 185] on input at bounding box center [257, 183] width 55 height 10
type input "Maz"
type input "Slide 33"
click at [357, 217] on span "START RECORDING" at bounding box center [357, 219] width 36 height 4
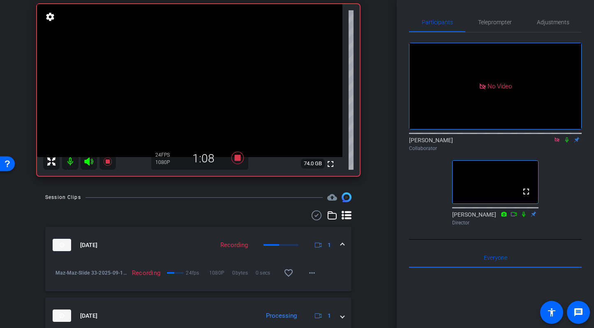
click at [118, 196] on div "Session Clips cloud_upload" at bounding box center [198, 197] width 306 height 10
click at [108, 162] on icon at bounding box center [107, 161] width 8 height 8
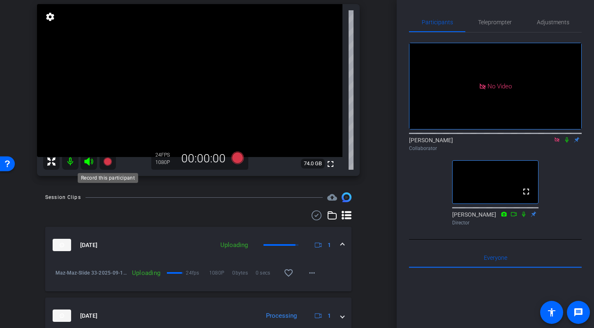
click at [108, 162] on icon at bounding box center [107, 161] width 8 height 8
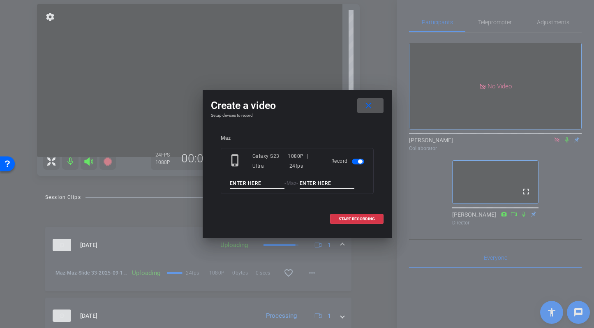
click at [250, 185] on input at bounding box center [257, 183] width 55 height 10
type input "Maz"
type input "Slide 34/35"
click at [357, 219] on span "START RECORDING" at bounding box center [357, 219] width 36 height 4
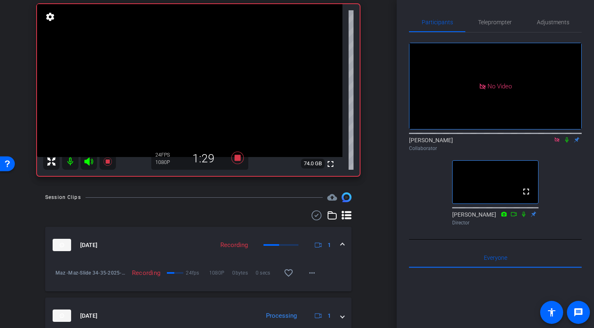
drag, startPoint x: 109, startPoint y: 158, endPoint x: 121, endPoint y: 210, distance: 54.0
click at [121, 210] on div "Social Media Training_Maz Farah account_box grid_on settings info logout We hav…" at bounding box center [198, 76] width 397 height 328
click at [111, 192] on div "Social Media Training_Maz Farah account_box grid_on settings info logout We hav…" at bounding box center [198, 76] width 397 height 328
click at [107, 159] on icon at bounding box center [107, 161] width 8 height 8
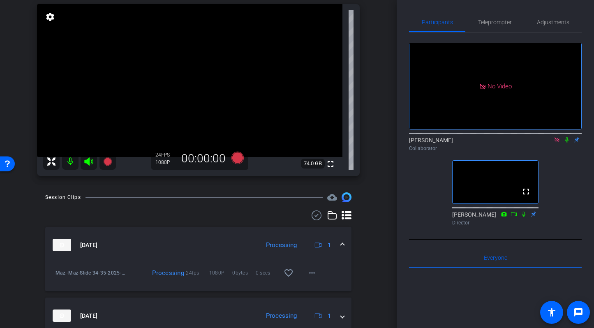
click at [109, 159] on icon at bounding box center [107, 161] width 8 height 8
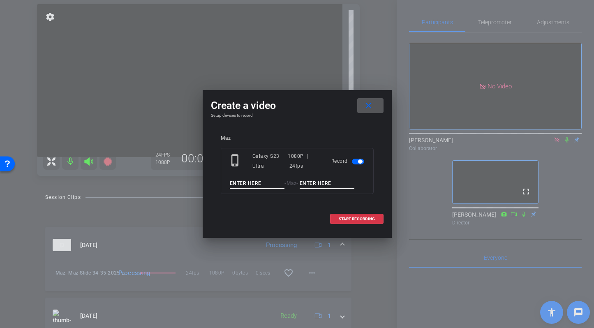
click at [264, 184] on input at bounding box center [257, 183] width 55 height 10
type input "Maz"
type input "Slide 35"
click at [340, 201] on div "Maz phone_iphone Galaxy S23 Ultra 1080P | 24fps Record Maz - Maz - Slide 35" at bounding box center [297, 170] width 153 height 70
click at [356, 220] on span "START RECORDING" at bounding box center [357, 219] width 36 height 4
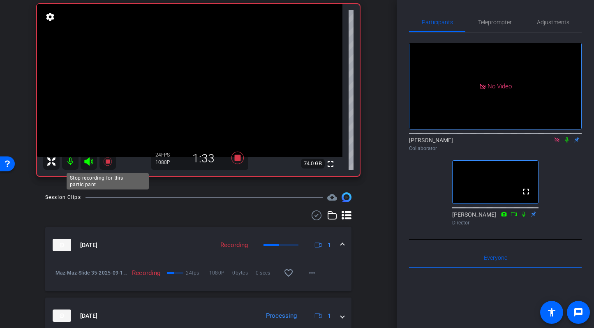
click at [107, 158] on icon at bounding box center [108, 162] width 10 height 10
click at [108, 161] on icon at bounding box center [107, 161] width 8 height 8
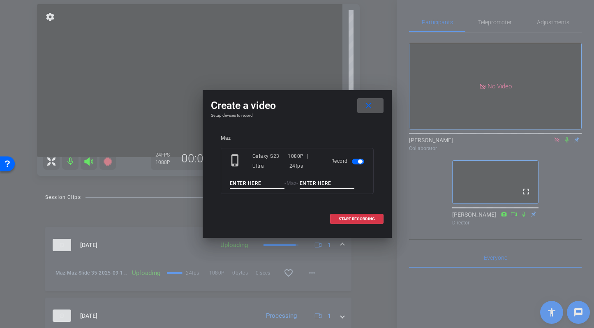
click at [263, 186] on input at bounding box center [257, 183] width 55 height 10
type input "Maz"
type input "Slide 36"
click at [355, 218] on span "START RECORDING" at bounding box center [357, 219] width 36 height 4
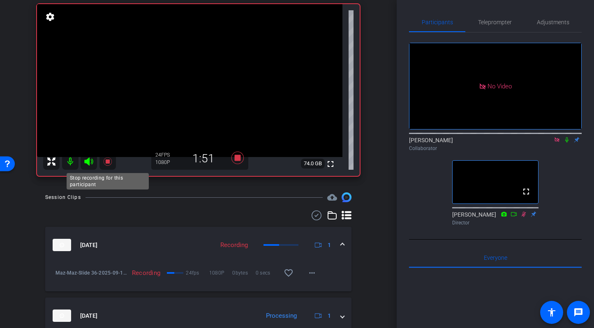
click at [106, 162] on icon at bounding box center [107, 161] width 8 height 8
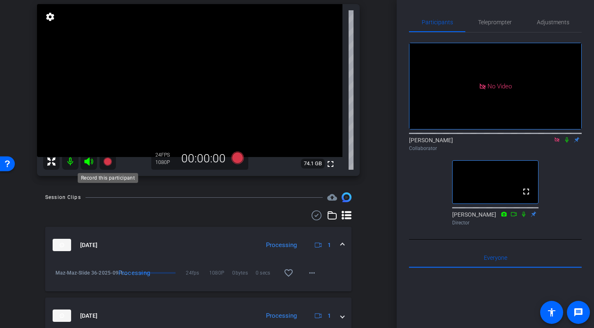
click at [107, 161] on icon at bounding box center [107, 161] width 8 height 8
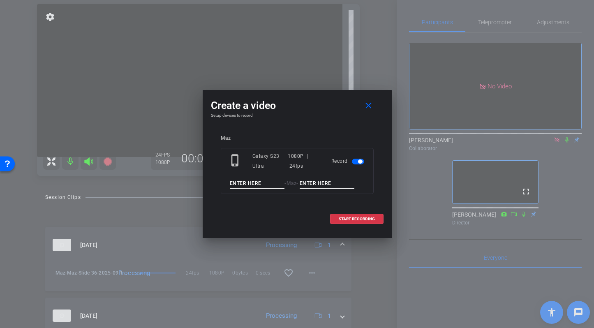
click at [255, 187] on input at bounding box center [257, 183] width 55 height 10
type input "Maz"
type input "Slide 36 - Needs Improvement"
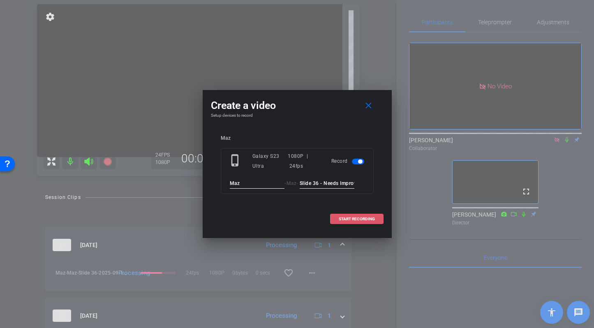
click at [351, 217] on span "START RECORDING" at bounding box center [357, 219] width 36 height 4
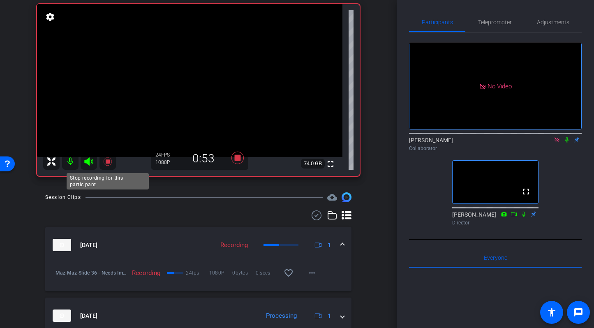
click at [107, 164] on icon at bounding box center [108, 162] width 10 height 10
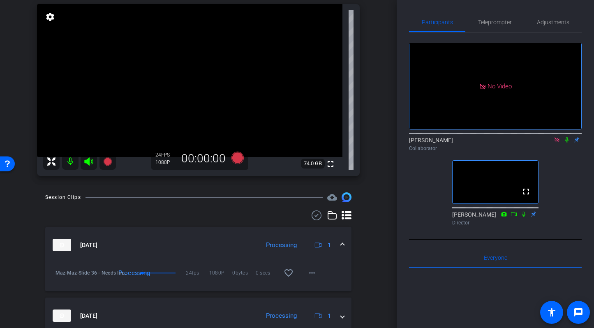
click at [109, 194] on div "Session Clips cloud_upload" at bounding box center [198, 197] width 306 height 10
click at [110, 161] on icon at bounding box center [107, 161] width 8 height 8
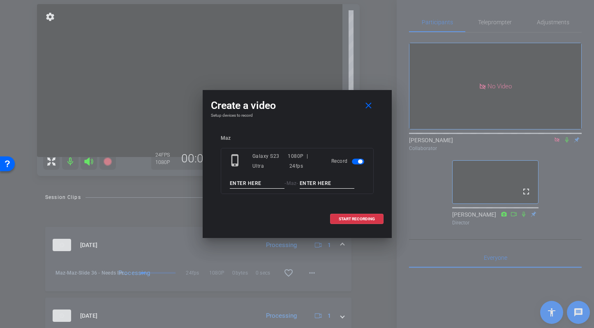
click at [266, 183] on input at bounding box center [257, 183] width 55 height 10
type input "Maz"
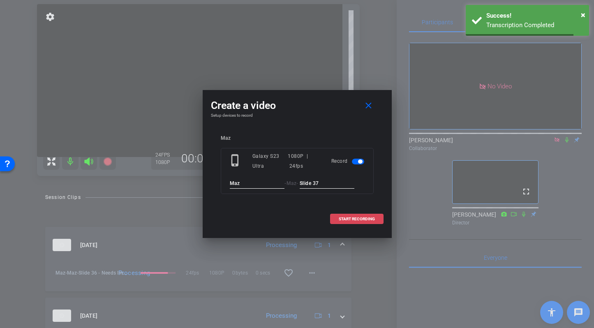
type input "Slide 37"
click at [356, 217] on span "START RECORDING" at bounding box center [357, 219] width 36 height 4
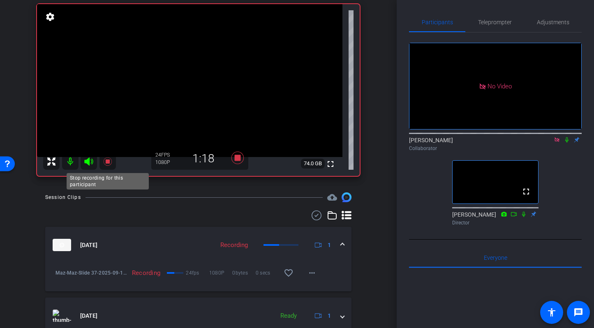
click at [109, 160] on icon at bounding box center [107, 161] width 8 height 8
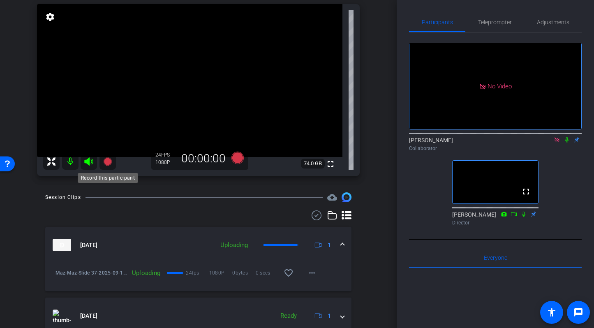
click at [107, 158] on icon at bounding box center [107, 161] width 8 height 8
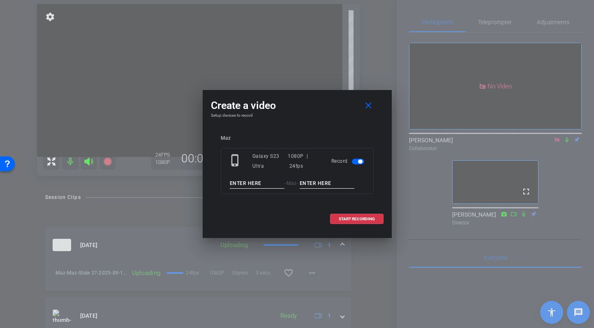
click at [258, 185] on input at bounding box center [257, 183] width 55 height 10
type input "Maz"
type input "Slide 38"
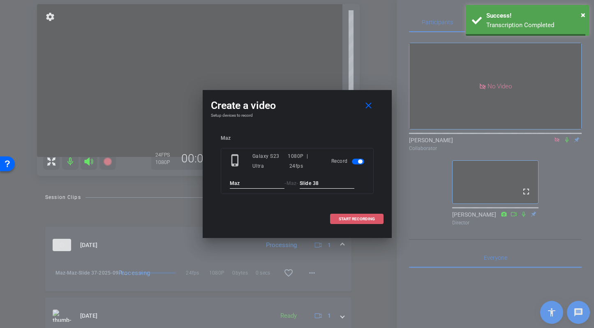
click at [356, 217] on span "START RECORDING" at bounding box center [357, 219] width 36 height 4
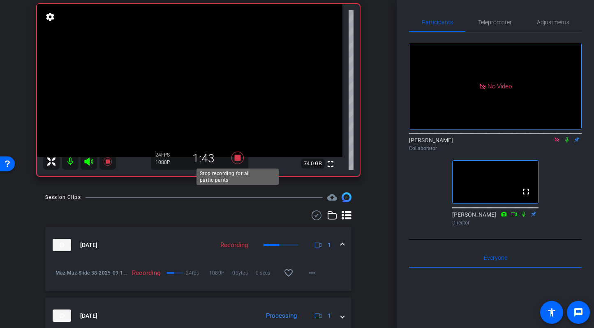
click at [236, 157] on icon at bounding box center [237, 158] width 12 height 12
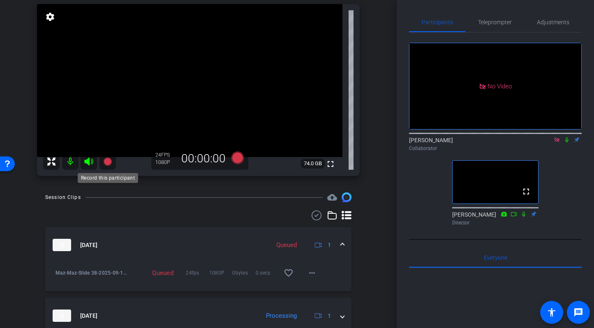
click at [108, 159] on icon at bounding box center [107, 161] width 8 height 8
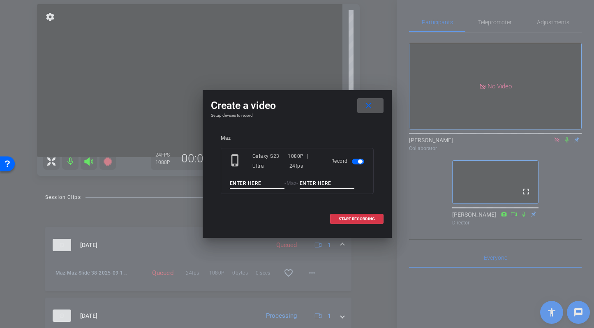
click at [239, 183] on input at bounding box center [257, 183] width 55 height 10
type input "Maz"
type input "Slide 39"
click at [360, 217] on span "START RECORDING" at bounding box center [357, 219] width 36 height 4
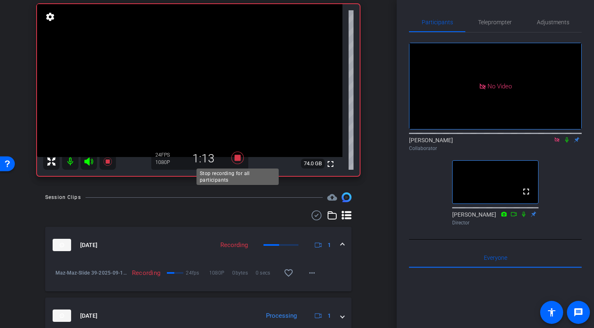
click at [237, 157] on icon at bounding box center [237, 158] width 12 height 12
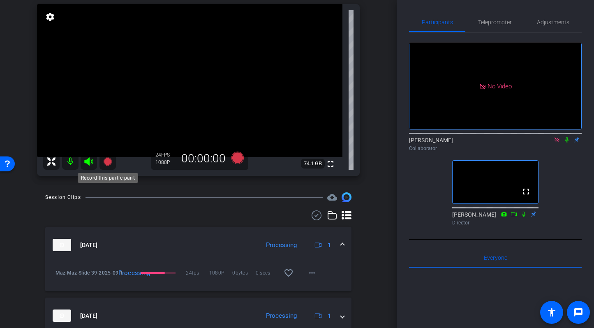
click at [109, 159] on icon at bounding box center [107, 161] width 8 height 8
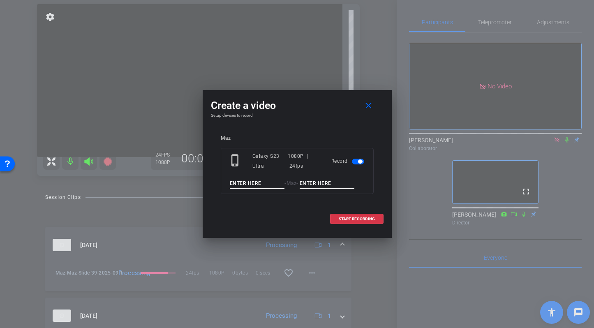
click at [252, 184] on input at bounding box center [257, 183] width 55 height 10
type input "Maz"
type input "Sign Off"
click at [355, 219] on span "START RECORDING" at bounding box center [357, 219] width 36 height 4
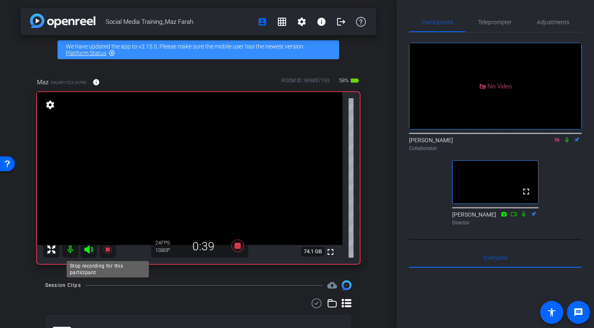
click at [107, 250] on icon at bounding box center [107, 249] width 8 height 8
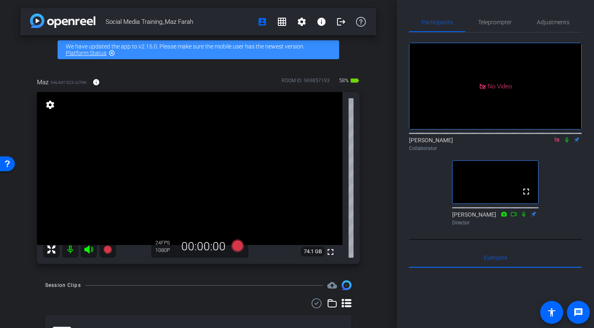
click at [566, 137] on icon at bounding box center [566, 139] width 3 height 5
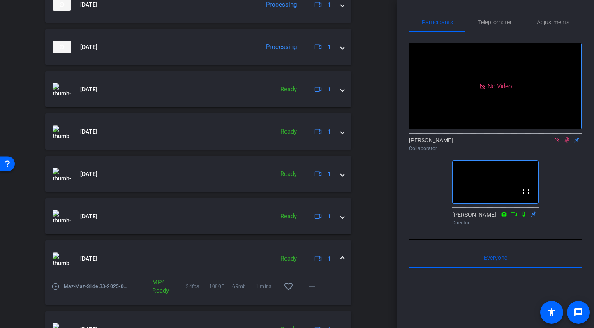
scroll to position [490, 0]
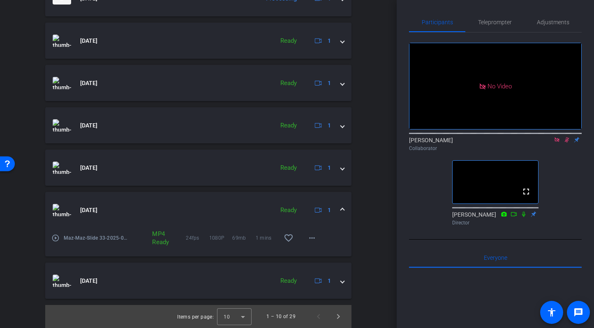
click at [57, 238] on mat-icon "play_circle_outline" at bounding box center [55, 238] width 8 height 8
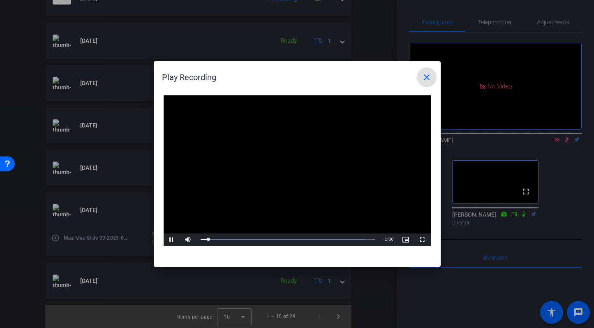
click at [429, 72] on mat-icon "close" at bounding box center [427, 77] width 10 height 10
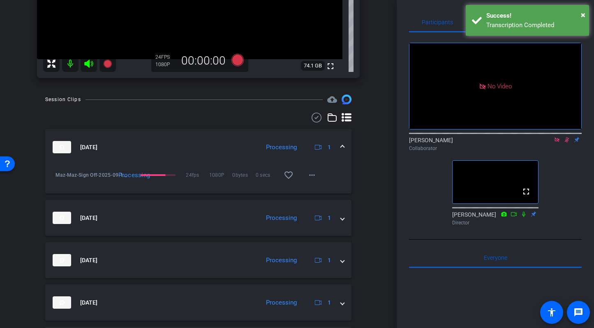
scroll to position [216, 0]
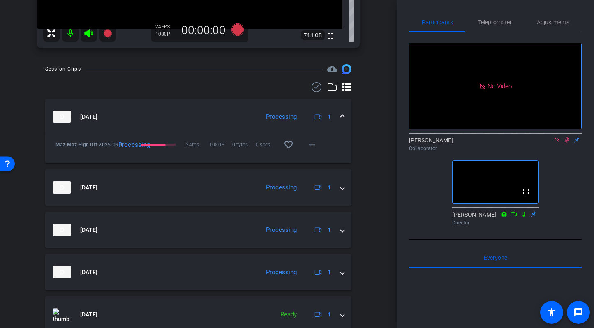
click at [565, 137] on icon at bounding box center [567, 139] width 5 height 5
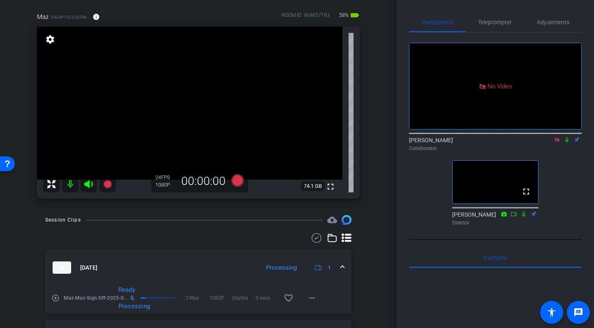
scroll to position [62, 0]
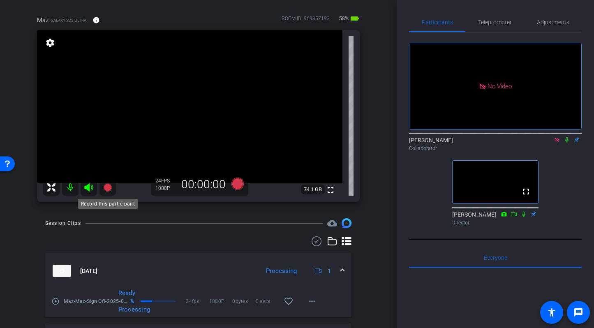
click at [107, 187] on icon at bounding box center [107, 187] width 8 height 8
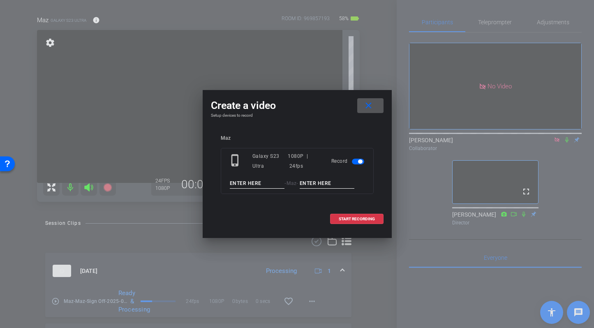
click at [248, 185] on input at bounding box center [257, 183] width 55 height 10
type input "Maz"
type input "Sign off tk 2"
click at [353, 219] on span "START RECORDING" at bounding box center [357, 219] width 36 height 4
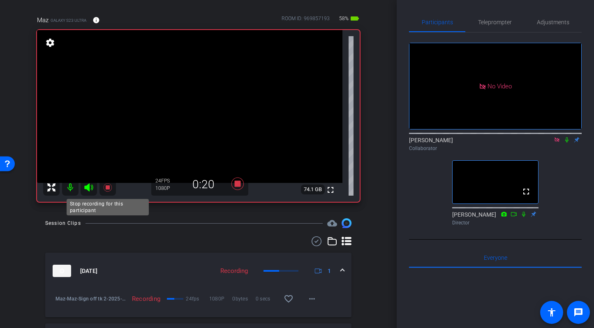
click at [107, 187] on icon at bounding box center [107, 187] width 8 height 8
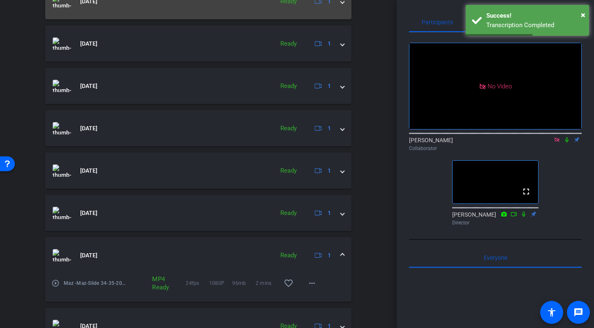
scroll to position [490, 0]
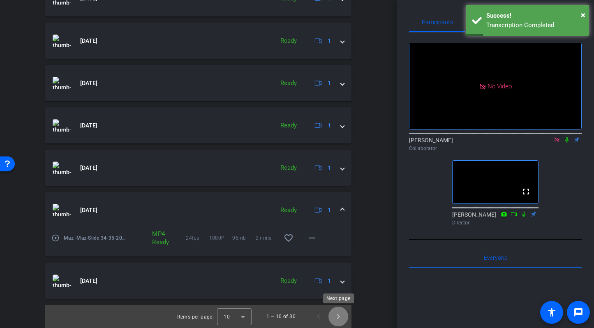
click at [338, 318] on span "Next page" at bounding box center [338, 317] width 20 height 20
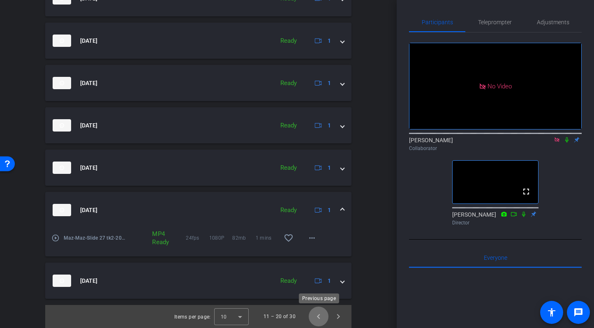
click at [318, 315] on span "Previous page" at bounding box center [319, 317] width 20 height 20
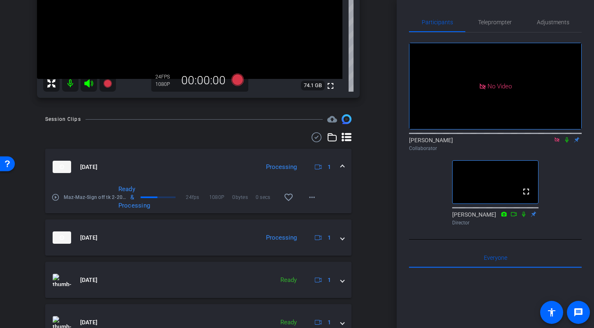
scroll to position [162, 0]
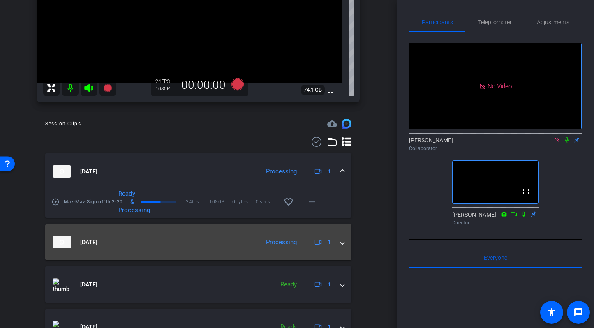
click at [342, 242] on span at bounding box center [342, 242] width 3 height 9
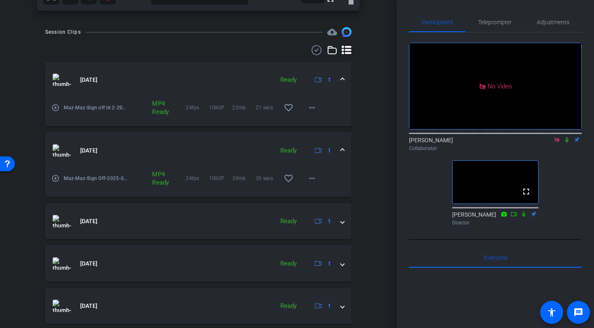
scroll to position [249, 0]
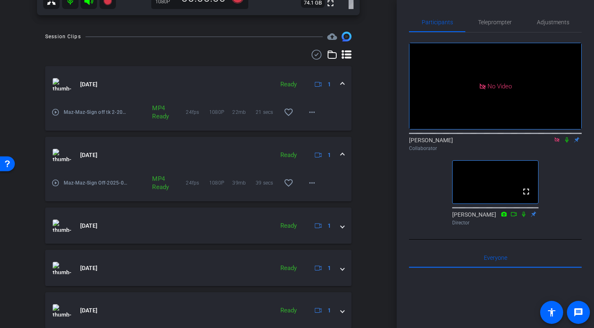
click at [342, 84] on span at bounding box center [342, 84] width 3 height 9
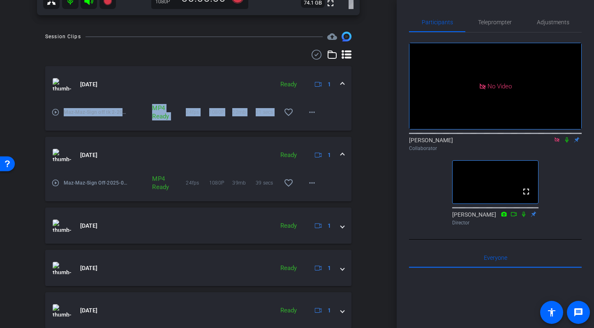
click at [342, 84] on span at bounding box center [342, 84] width 3 height 9
click at [341, 84] on span at bounding box center [342, 84] width 3 height 9
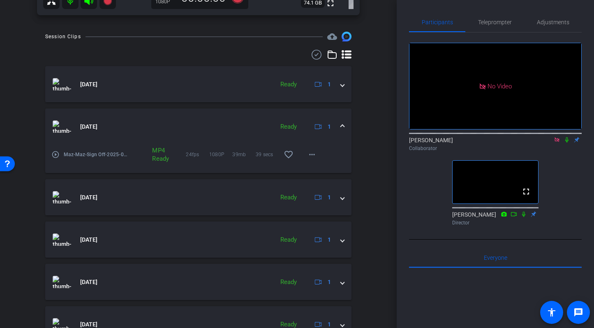
click at [340, 127] on div "[DATE] Ready 1" at bounding box center [197, 126] width 288 height 12
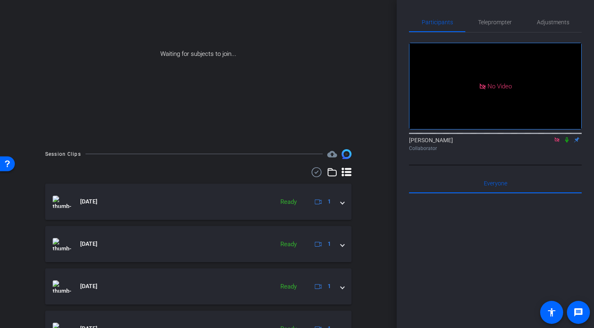
scroll to position [62, 0]
